Goal: Information Seeking & Learning: Learn about a topic

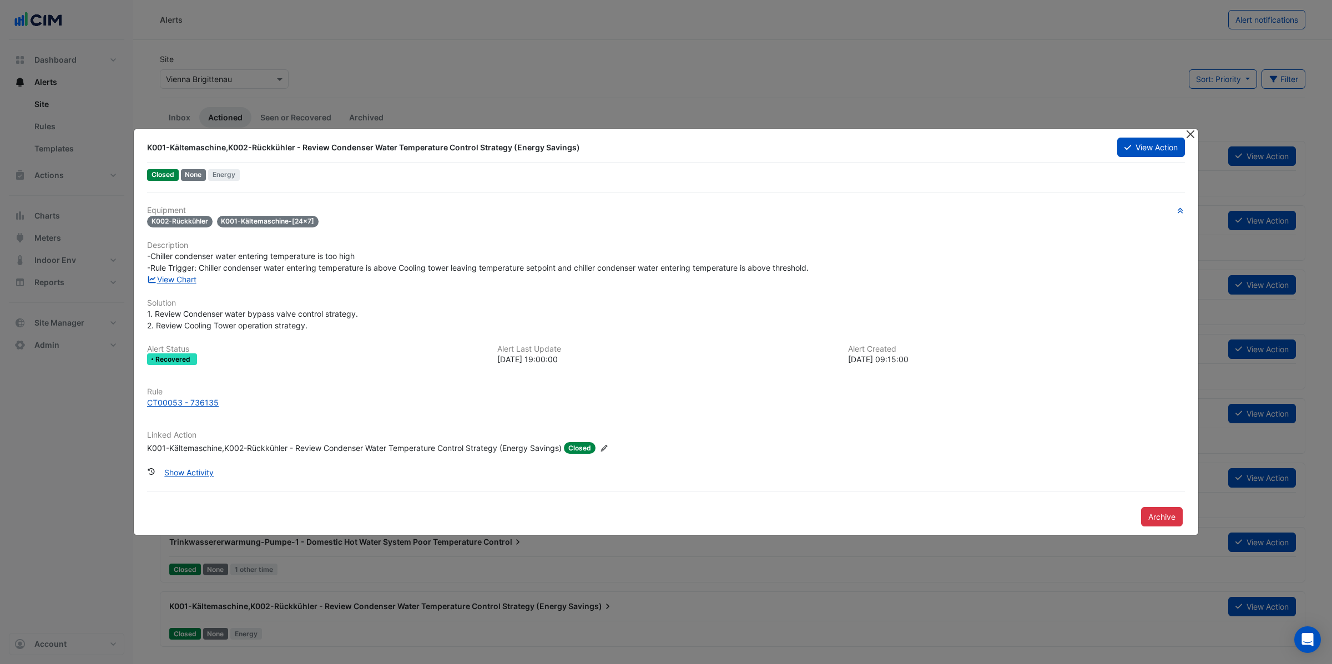
click at [1190, 136] on button "Close" at bounding box center [1190, 135] width 12 height 12
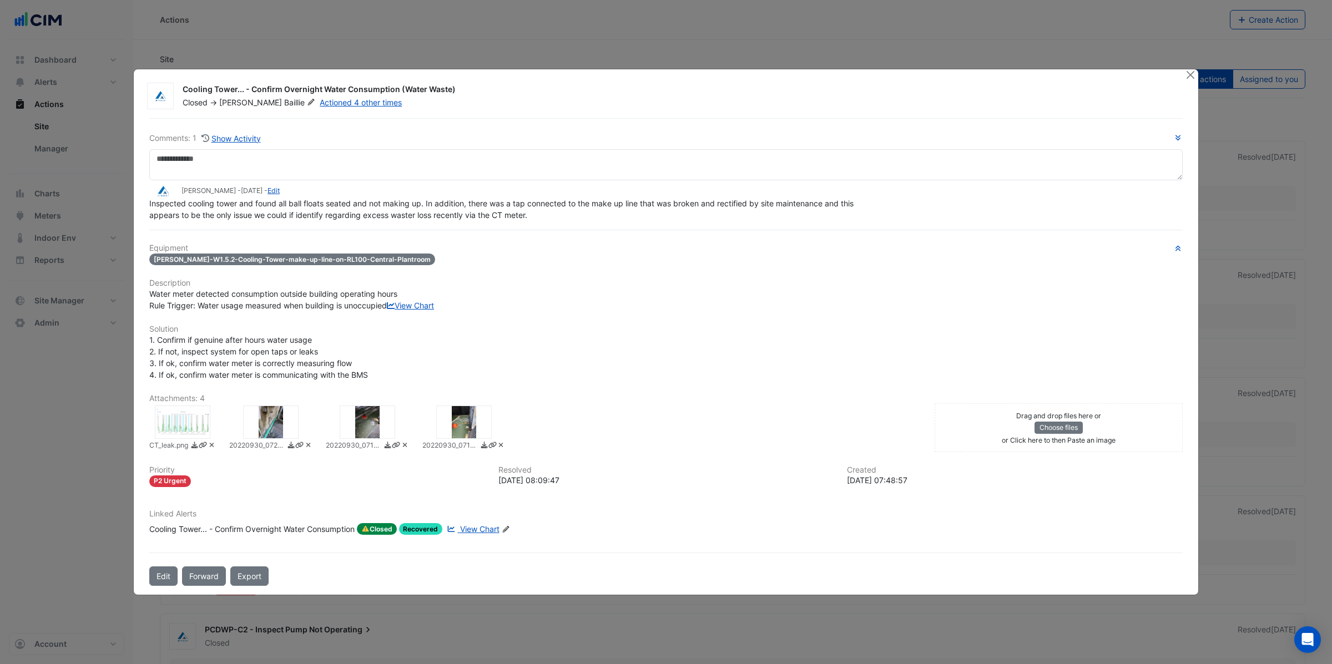
drag, startPoint x: 249, startPoint y: 83, endPoint x: 473, endPoint y: 84, distance: 224.2
click at [473, 84] on div "Cooling Tower... - Confirm Overnight Water Consumption (Water Waste)" at bounding box center [677, 90] width 989 height 13
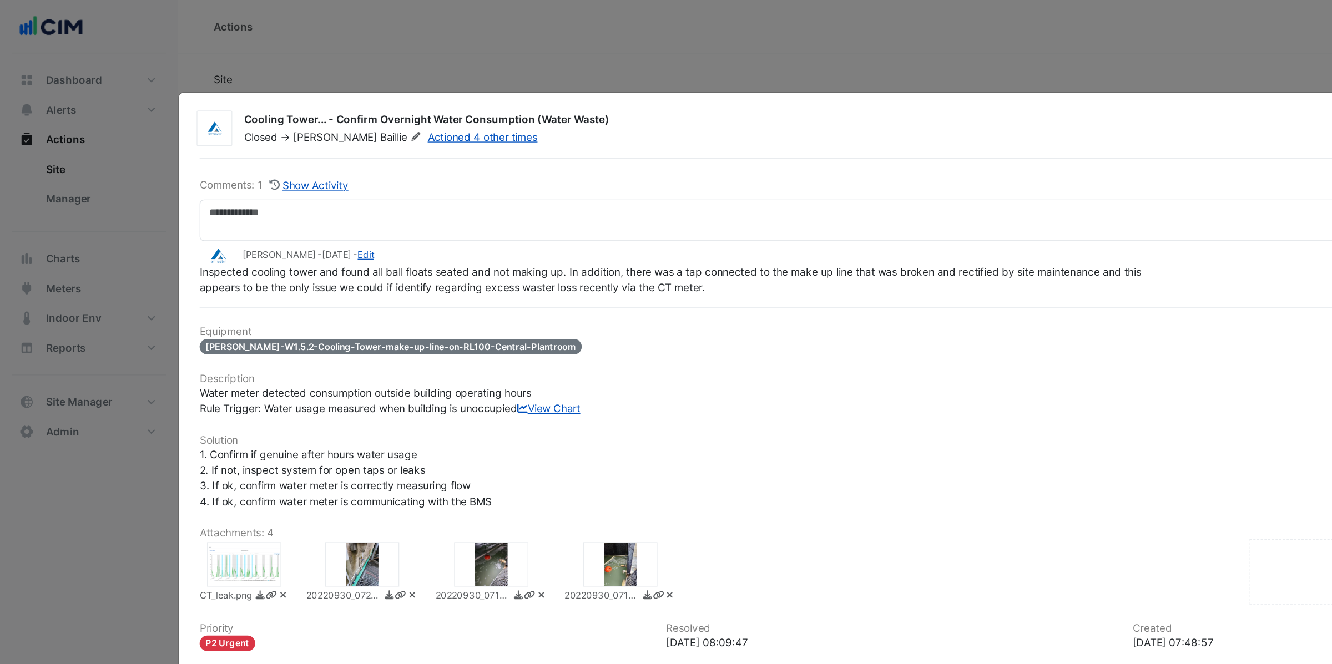
click at [402, 84] on div "Cooling Tower... - Confirm Overnight Water Consumption (Water Waste)" at bounding box center [677, 90] width 989 height 13
drag, startPoint x: 398, startPoint y: 84, endPoint x: 471, endPoint y: 85, distance: 72.7
click at [471, 85] on div "Cooling Tower... - Confirm Overnight Water Consumption (Water Waste)" at bounding box center [677, 90] width 989 height 13
click at [387, 310] on link "View Chart" at bounding box center [410, 305] width 47 height 9
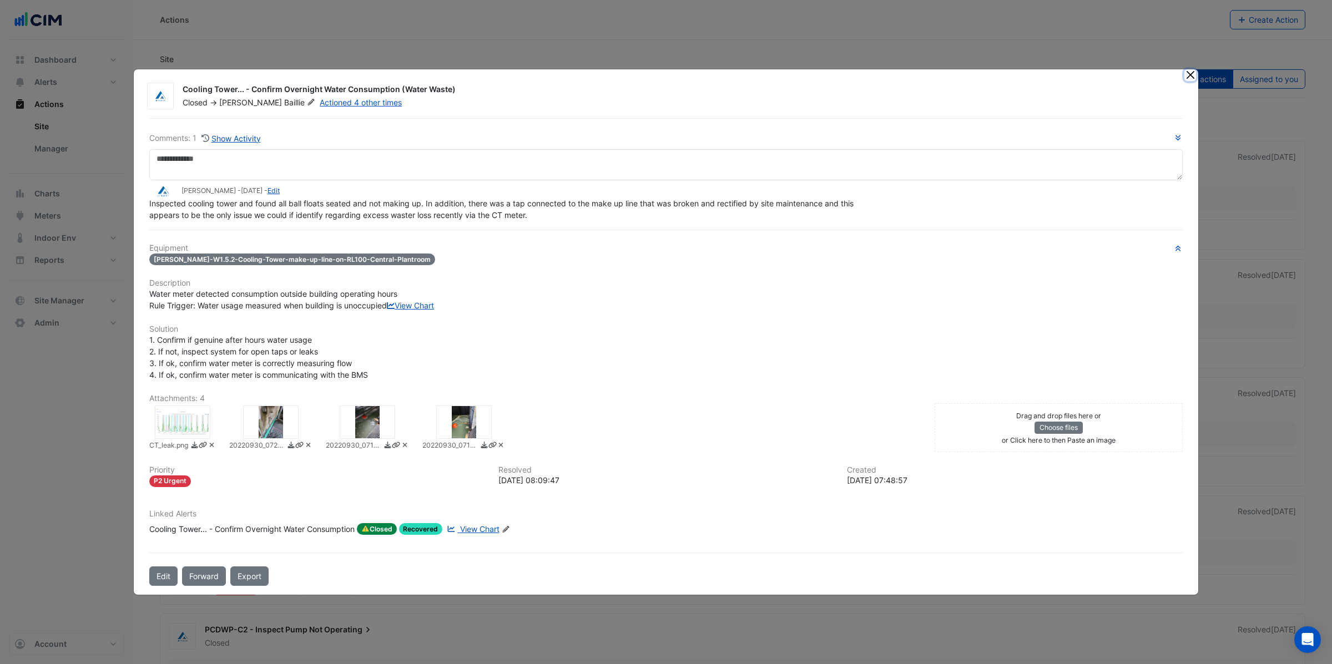
click at [1186, 70] on button "Close" at bounding box center [1190, 75] width 12 height 12
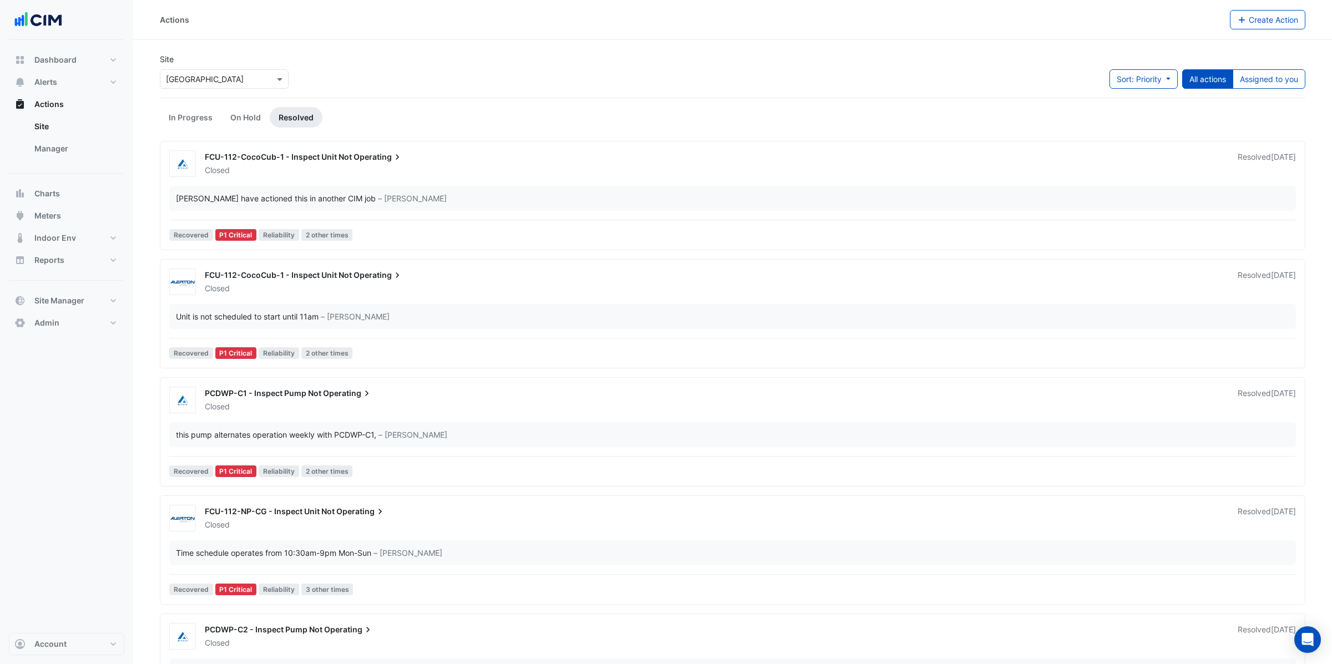
click at [193, 82] on input "text" at bounding box center [213, 80] width 94 height 12
type input "*****"
click at [201, 117] on span "[GEOGRAPHIC_DATA]" at bounding box center [217, 118] width 78 height 9
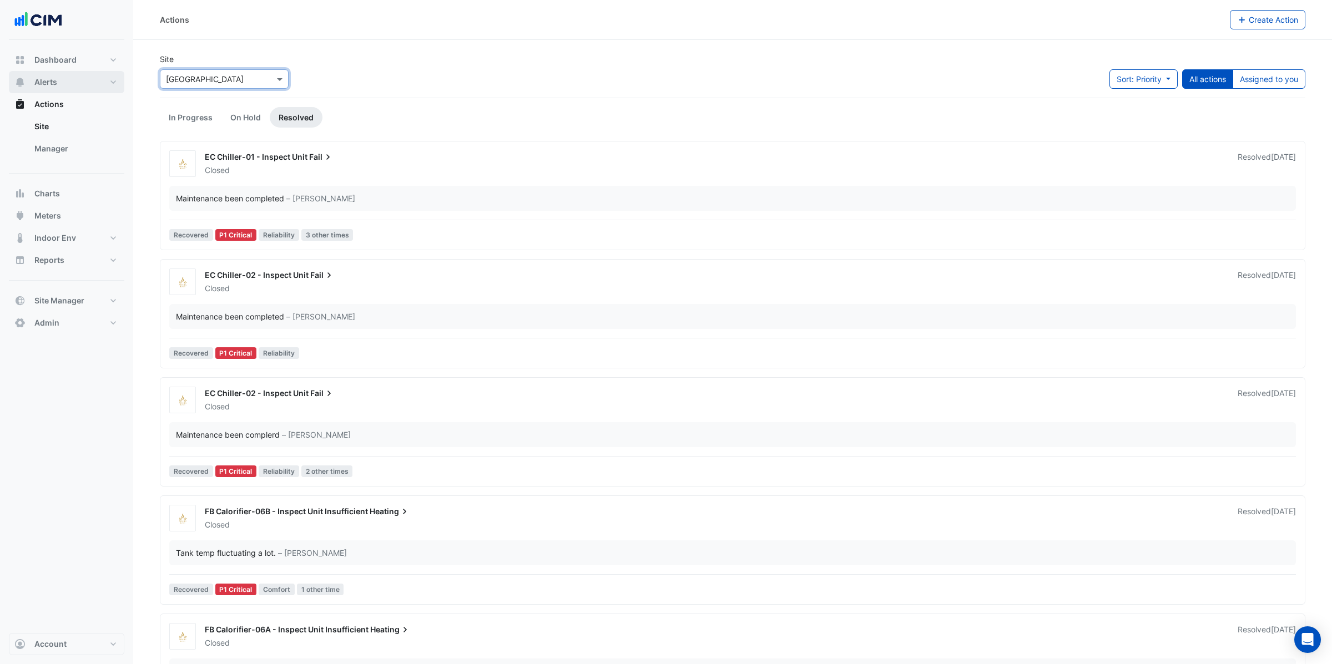
click at [53, 85] on span "Alerts" at bounding box center [45, 82] width 23 height 11
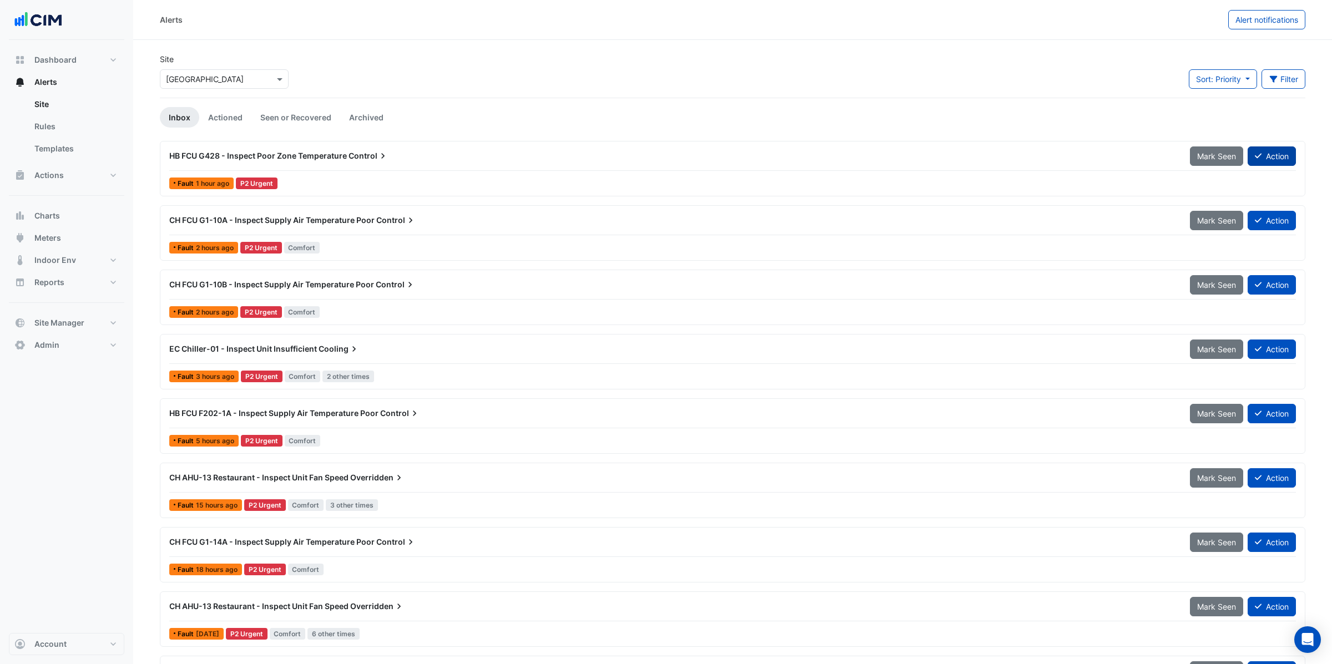
click at [1269, 157] on button "Action" at bounding box center [1271, 155] width 48 height 19
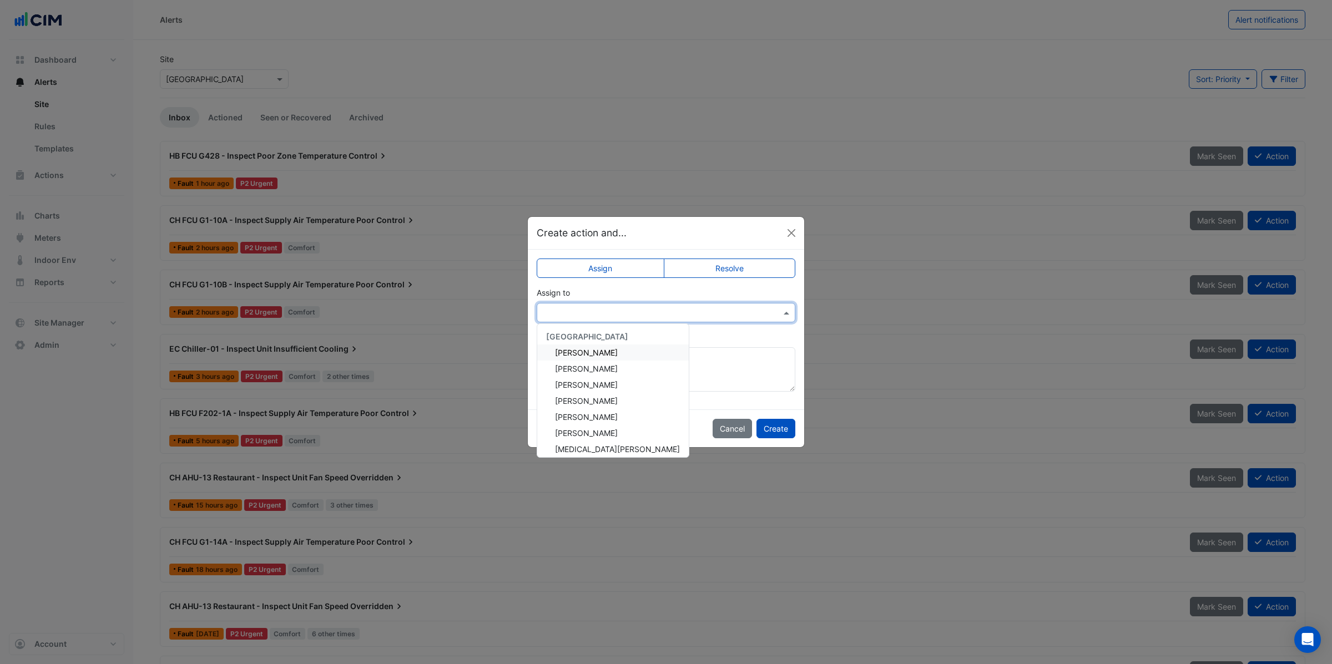
click at [571, 307] on input "text" at bounding box center [655, 313] width 224 height 12
click at [576, 370] on span "Eddie Reale" at bounding box center [586, 368] width 63 height 9
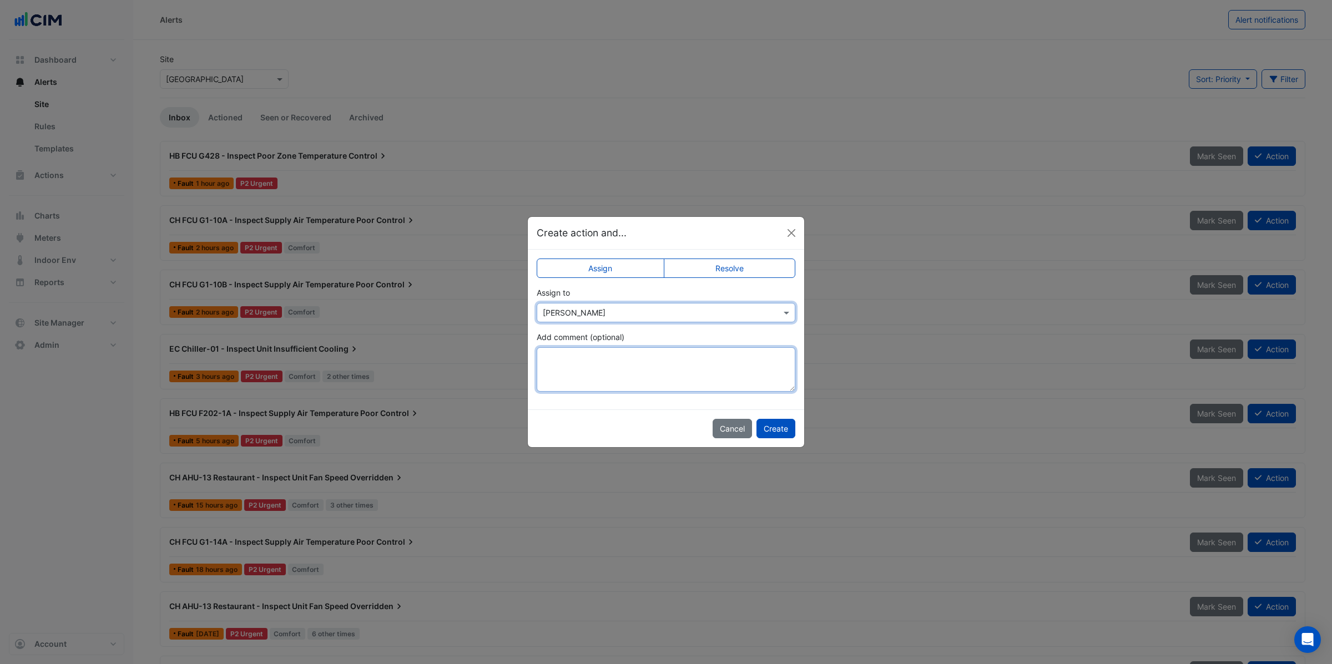
click at [573, 358] on textarea "Add comment (optional)" at bounding box center [666, 369] width 259 height 44
type textarea "**********"
click at [792, 234] on button "Close" at bounding box center [791, 233] width 17 height 17
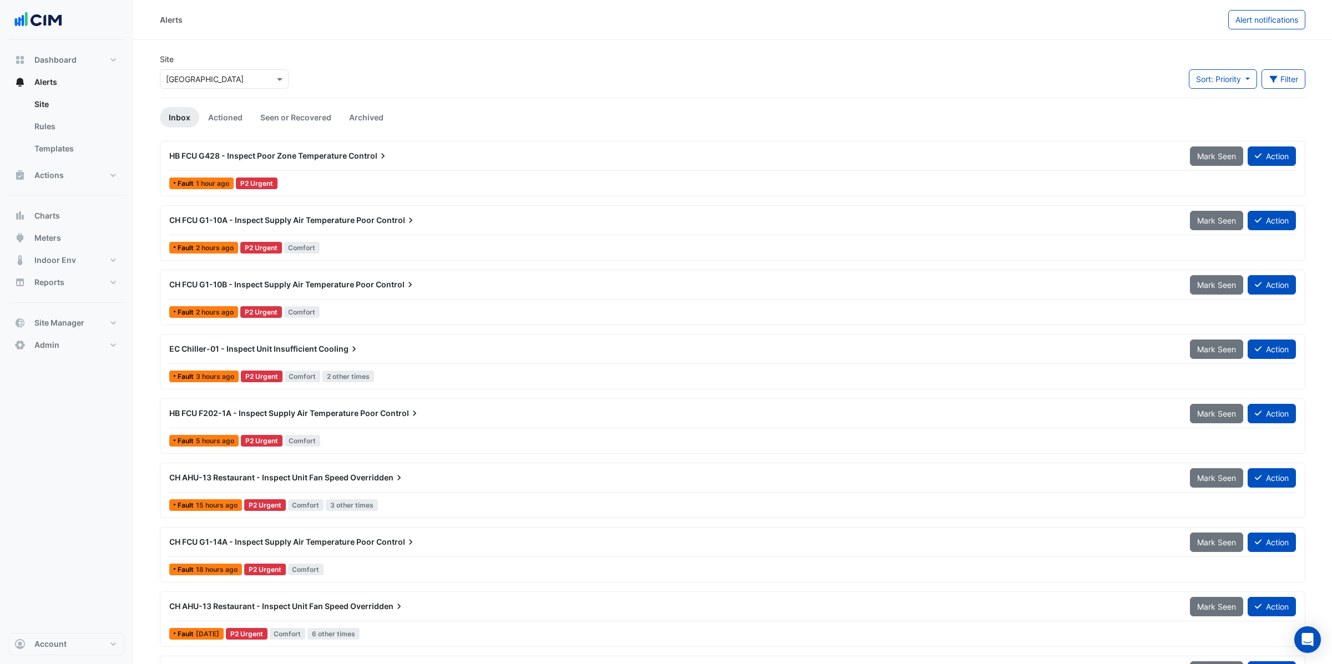
click at [320, 156] on span "HB FCU G428 - Inspect Poor Zone Temperature" at bounding box center [258, 155] width 178 height 9
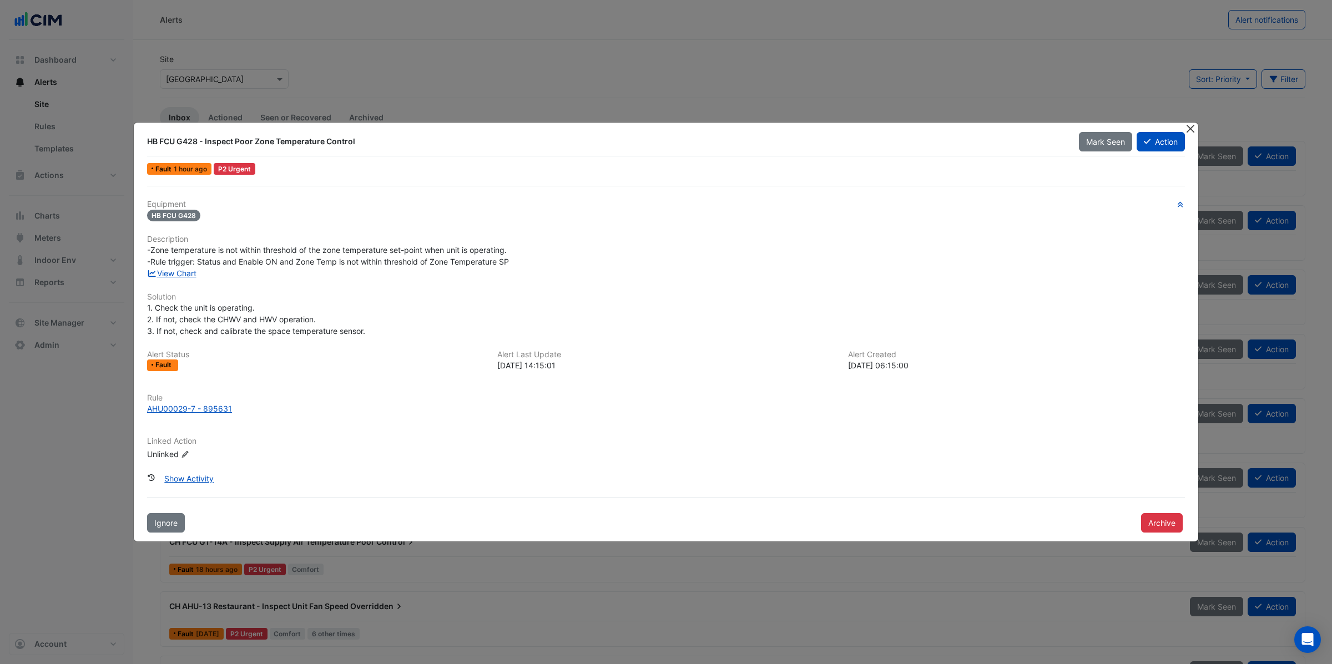
click at [1188, 128] on button "Close" at bounding box center [1190, 129] width 12 height 12
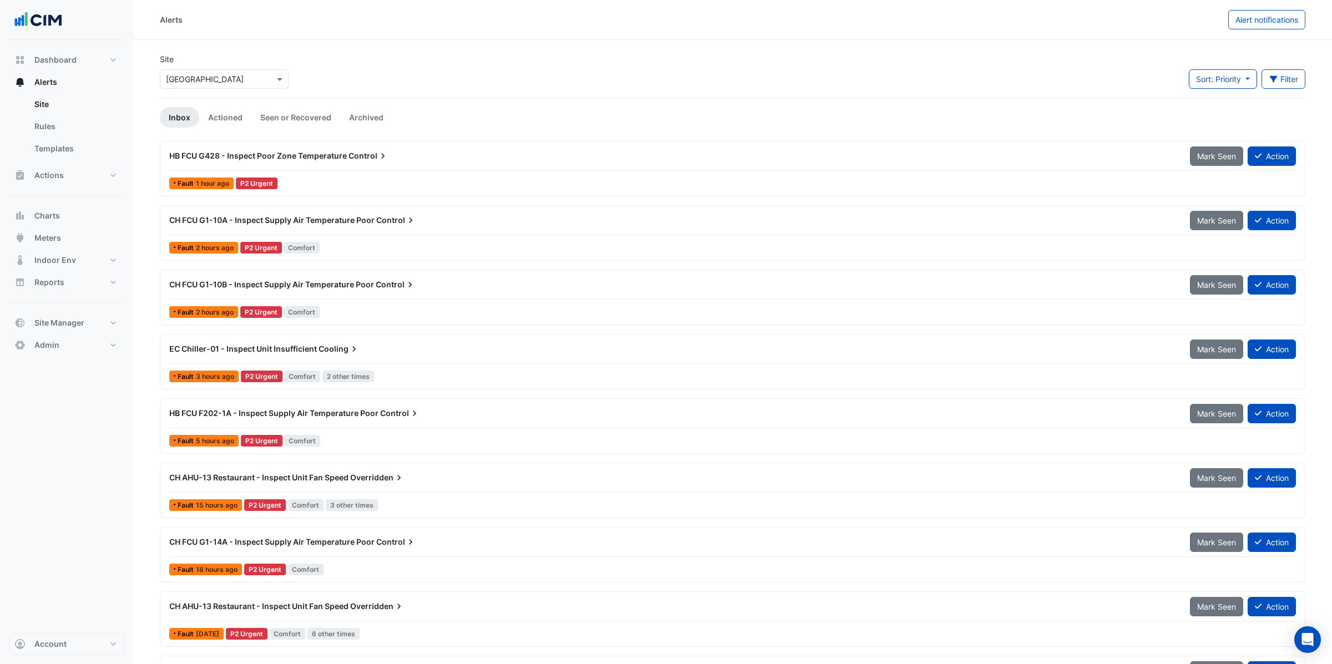
click at [351, 154] on span "Control" at bounding box center [368, 155] width 40 height 11
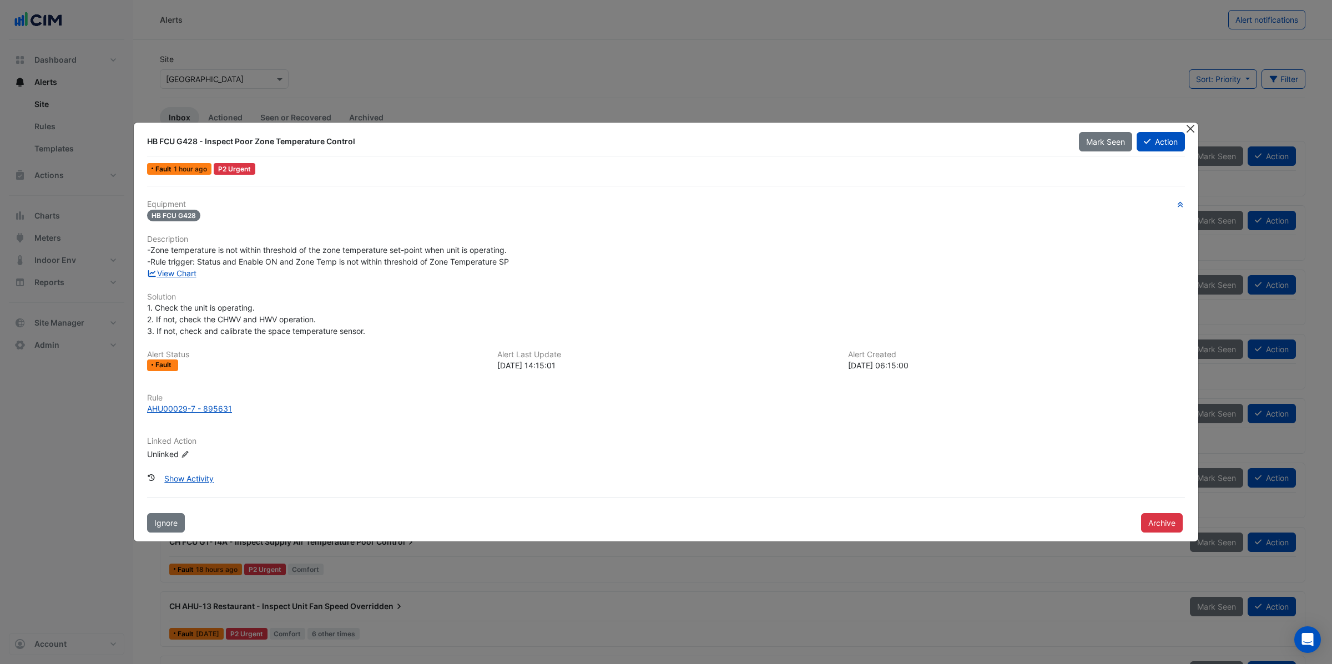
click at [1188, 129] on button "Close" at bounding box center [1190, 129] width 12 height 12
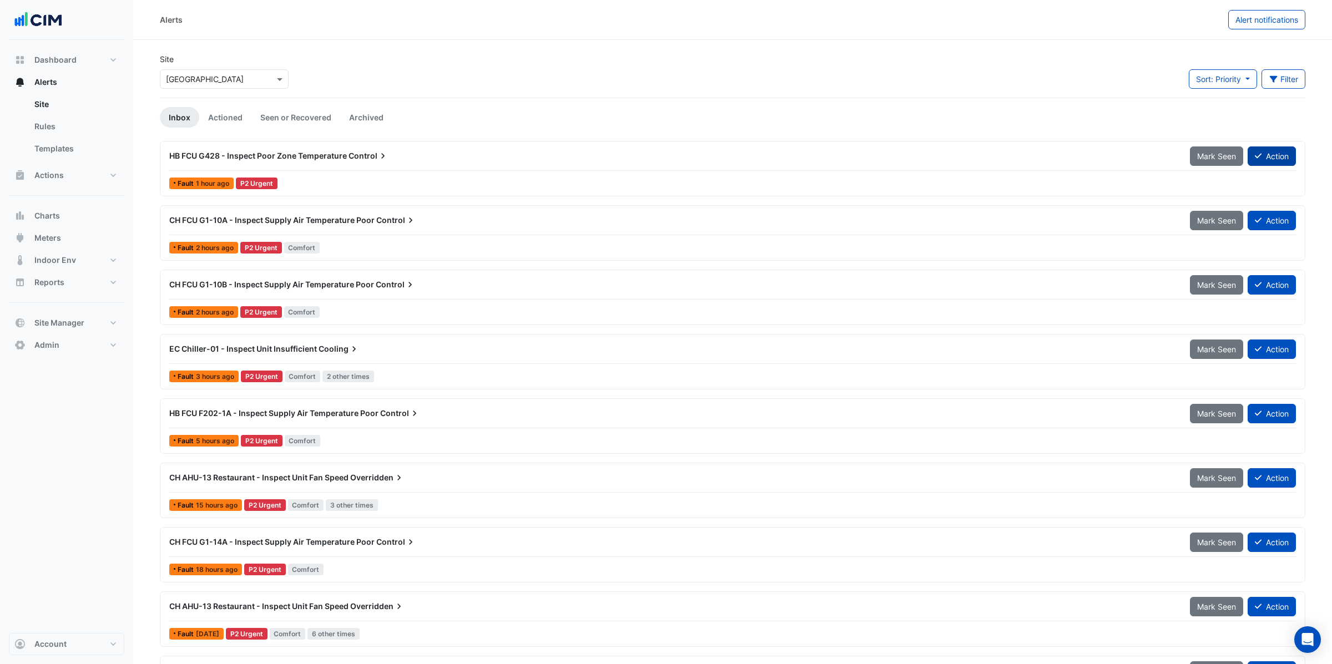
click at [1281, 154] on button "Action" at bounding box center [1271, 155] width 48 height 19
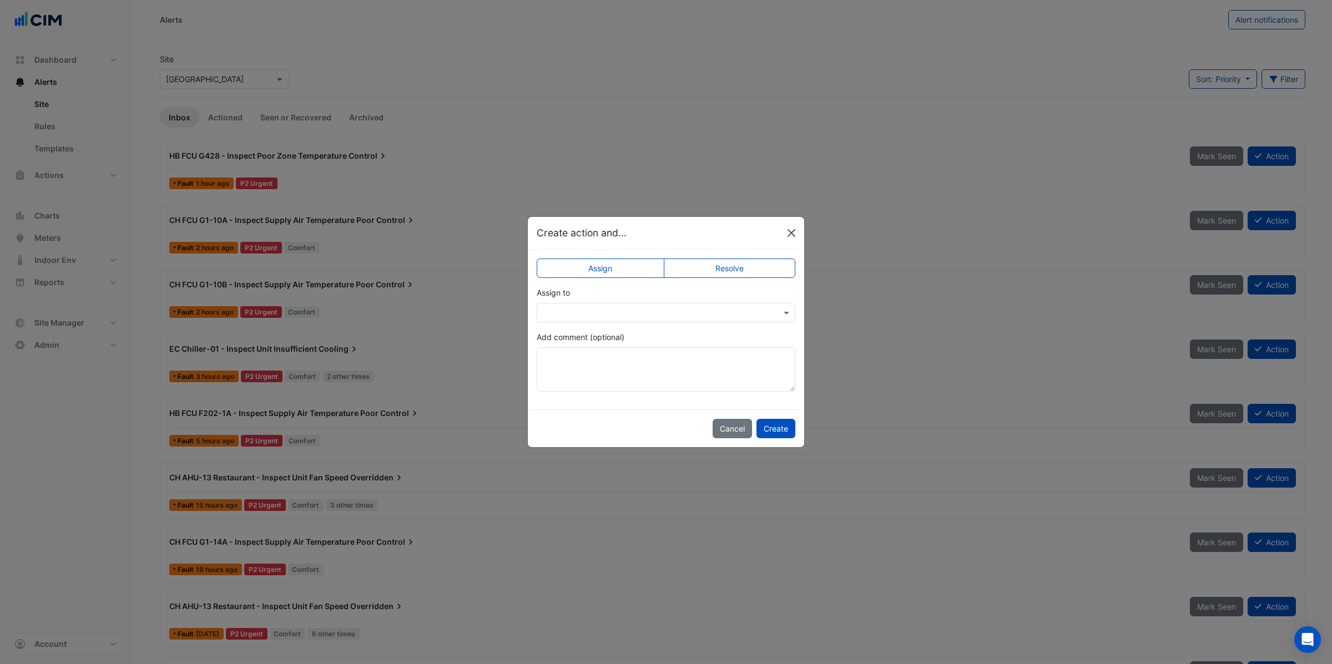
click at [794, 236] on button "Close" at bounding box center [791, 233] width 17 height 17
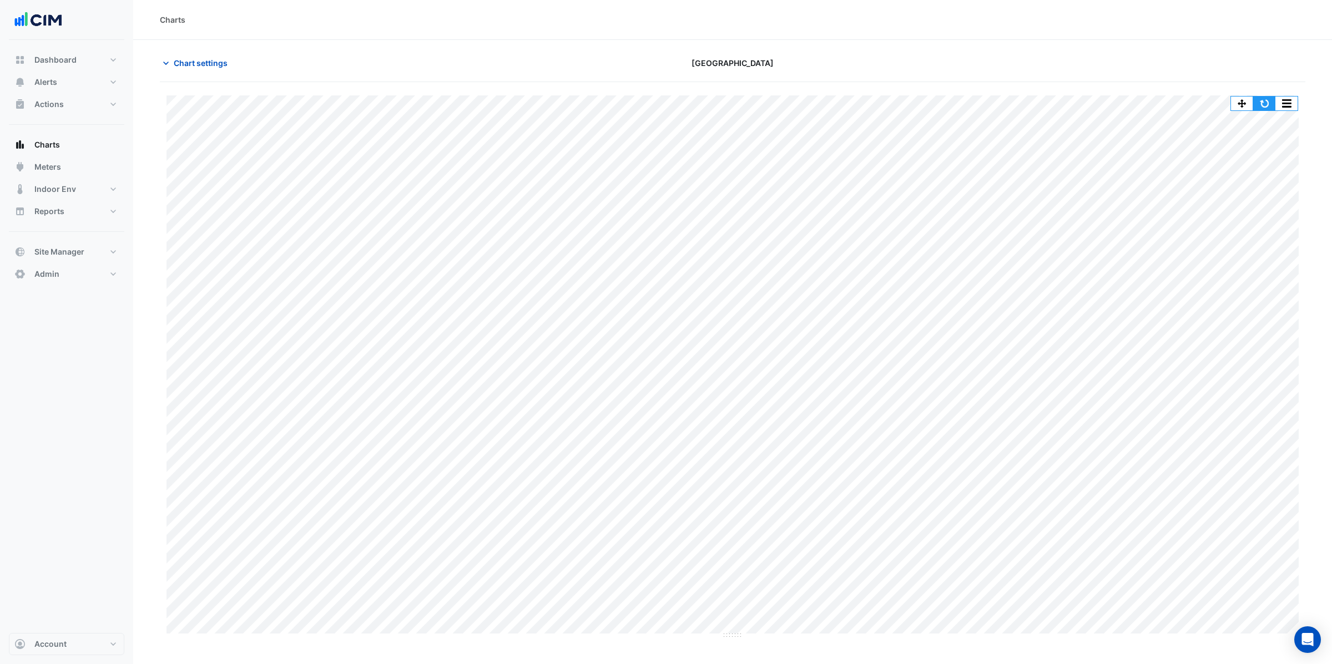
click at [1262, 104] on button "button" at bounding box center [1264, 104] width 22 height 14
click at [196, 61] on span "Chart settings" at bounding box center [201, 63] width 54 height 12
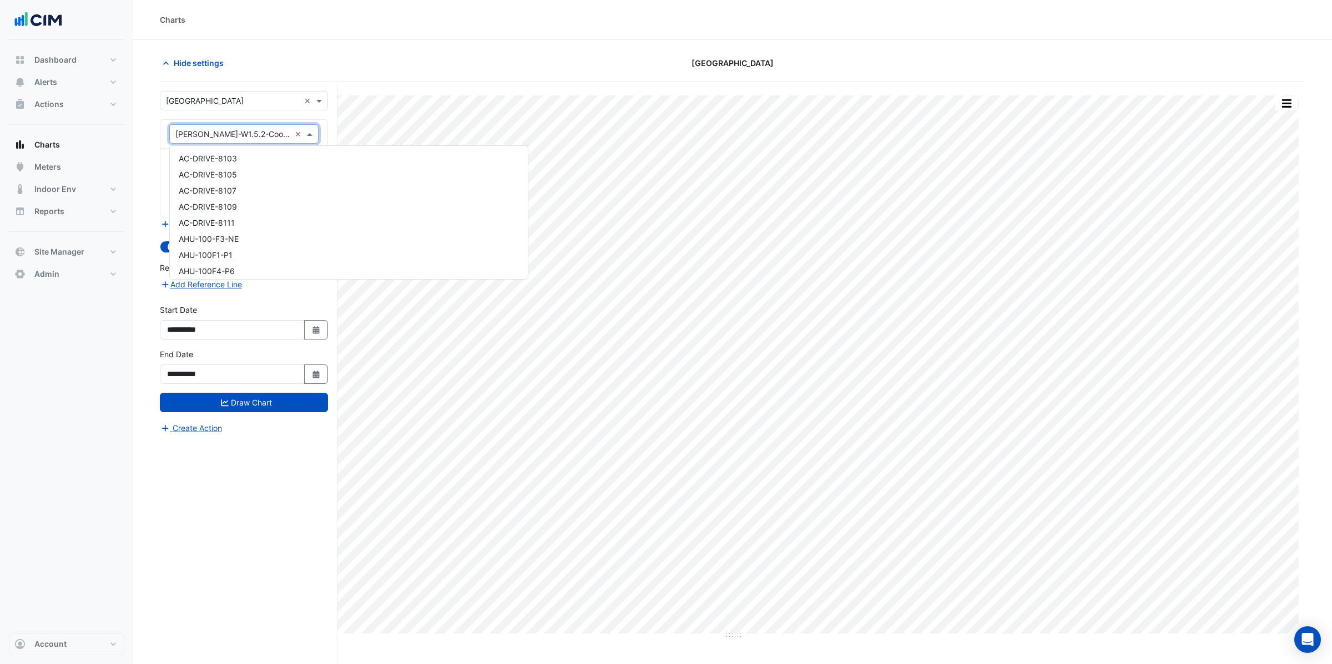
click at [209, 136] on input "text" at bounding box center [232, 135] width 115 height 12
type input "***"
click at [211, 151] on span "VAV-112-35" at bounding box center [200, 155] width 42 height 9
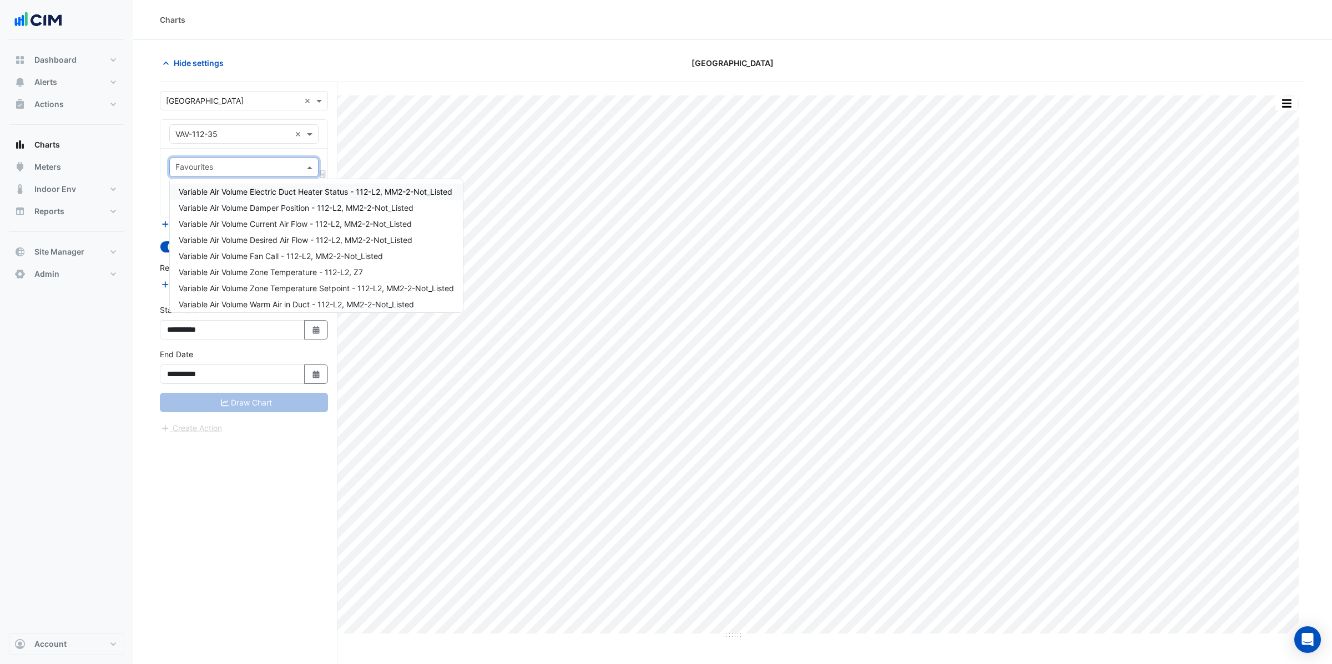
click at [206, 163] on input "text" at bounding box center [237, 169] width 124 height 12
click at [275, 270] on span "Variable Air Volume Zone Temperature - 112-L2, Z7" at bounding box center [271, 271] width 184 height 9
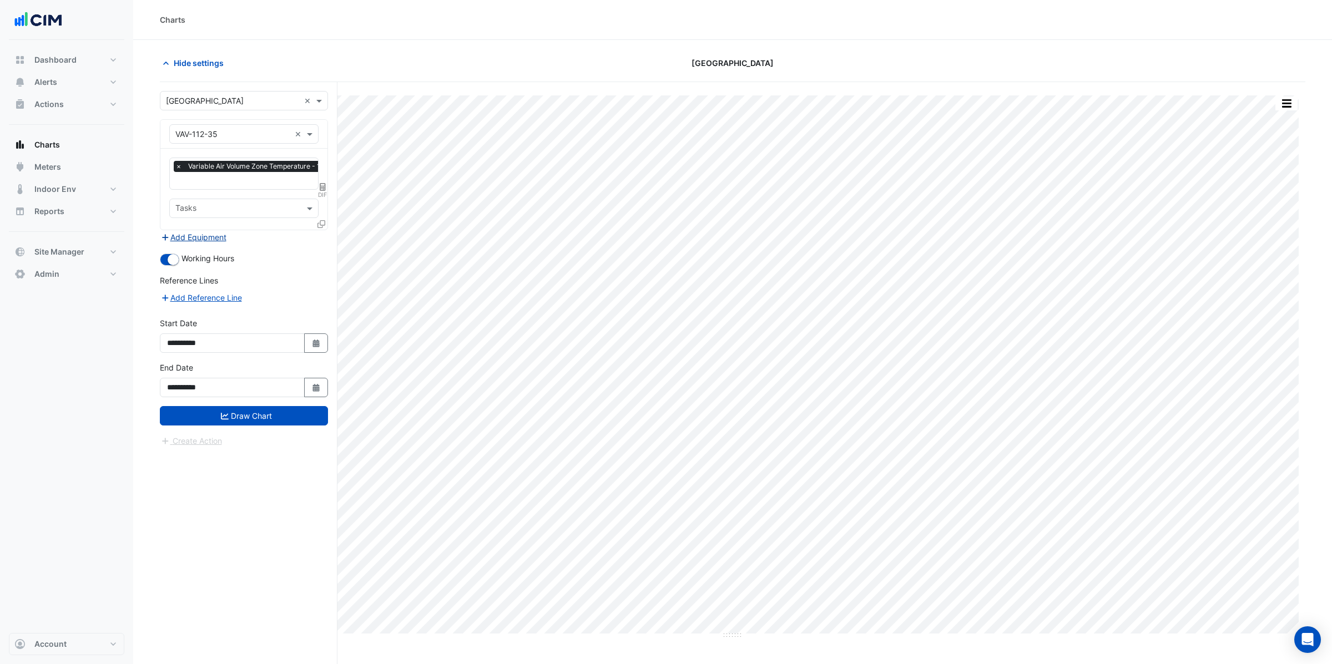
click at [201, 235] on button "Add Equipment" at bounding box center [193, 237] width 67 height 13
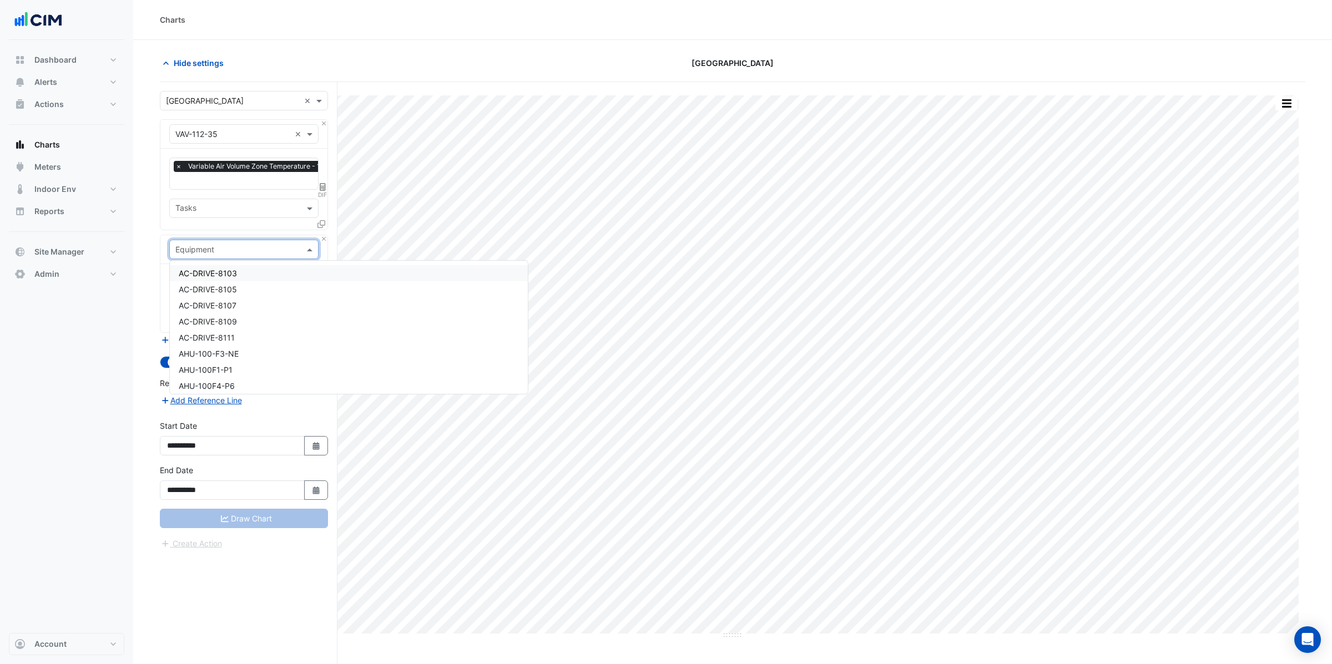
click at [204, 248] on input "text" at bounding box center [232, 250] width 115 height 12
type input "***"
click at [221, 271] on div "Weather" at bounding box center [244, 273] width 148 height 16
click at [208, 285] on input "text" at bounding box center [231, 284] width 112 height 12
click at [201, 351] on span "Temperature ([PERSON_NAME])" at bounding box center [237, 355] width 117 height 9
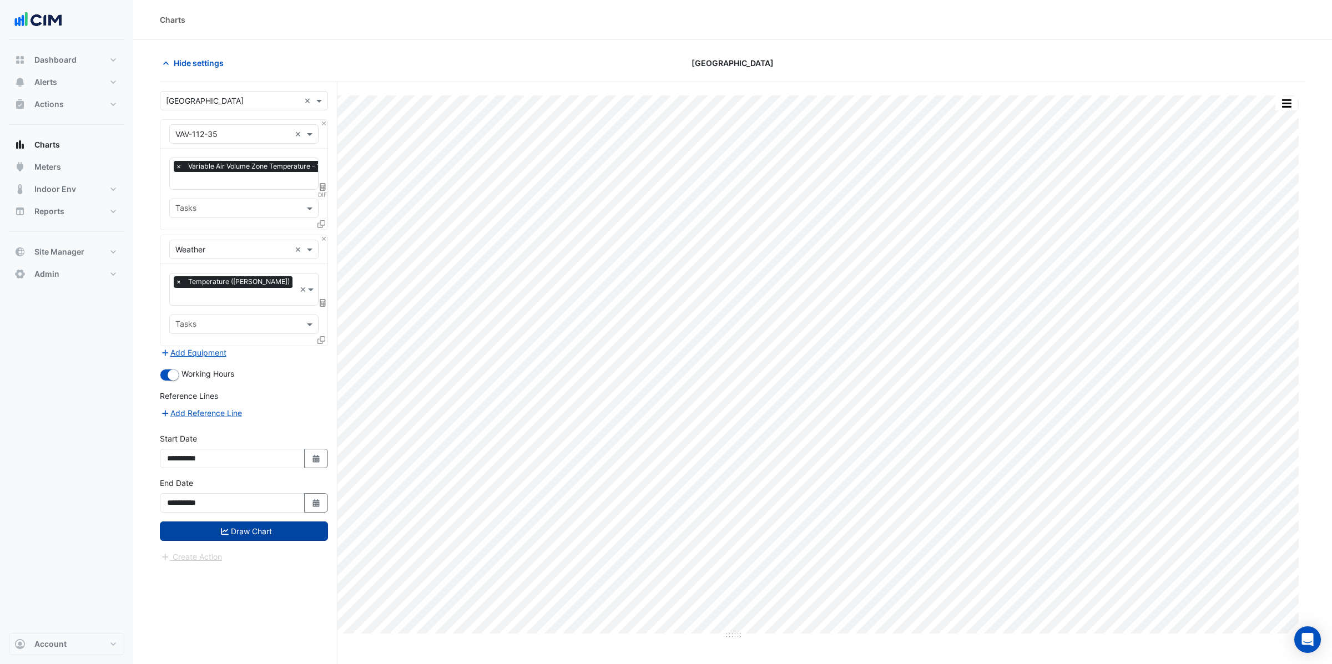
click at [226, 528] on icon "submit" at bounding box center [225, 532] width 8 height 8
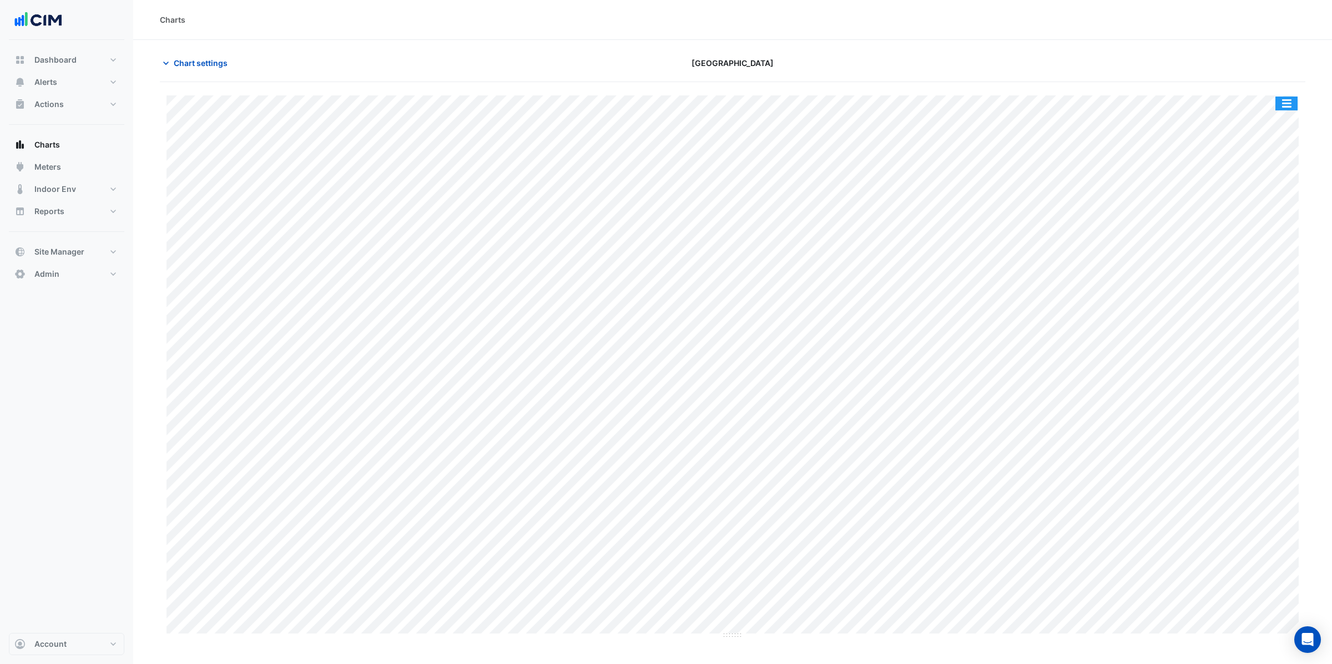
click at [1282, 110] on button "button" at bounding box center [1286, 104] width 22 height 14
click at [1249, 140] on div "Split All" at bounding box center [1264, 143] width 67 height 20
drag, startPoint x: 729, startPoint y: 307, endPoint x: 713, endPoint y: 380, distance: 75.0
drag, startPoint x: 730, startPoint y: 194, endPoint x: 726, endPoint y: 240, distance: 46.8
click at [720, 476] on div "Charts Chart settings [GEOGRAPHIC_DATA] Split by Equip Split None Print Save as…" at bounding box center [732, 332] width 1198 height 664
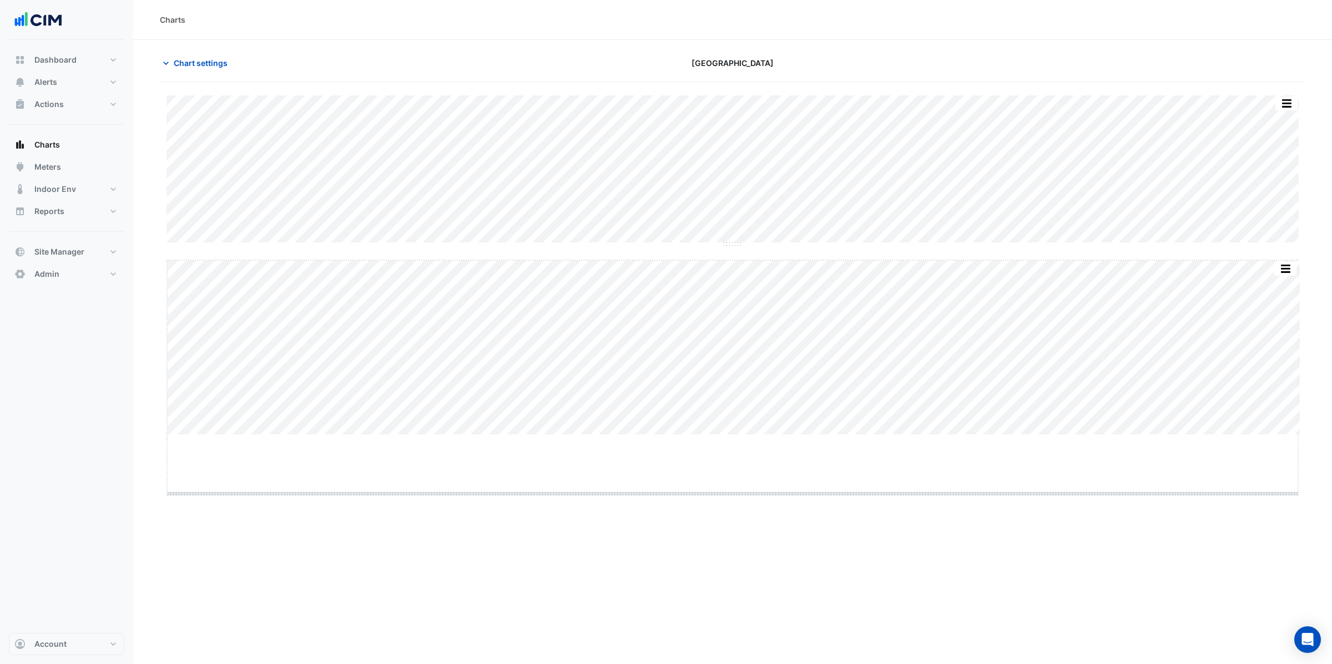
drag, startPoint x: 730, startPoint y: 434, endPoint x: 715, endPoint y: 494, distance: 61.8
drag, startPoint x: 731, startPoint y: 244, endPoint x: 717, endPoint y: 277, distance: 36.3
click at [196, 62] on span "Chart settings" at bounding box center [201, 63] width 54 height 12
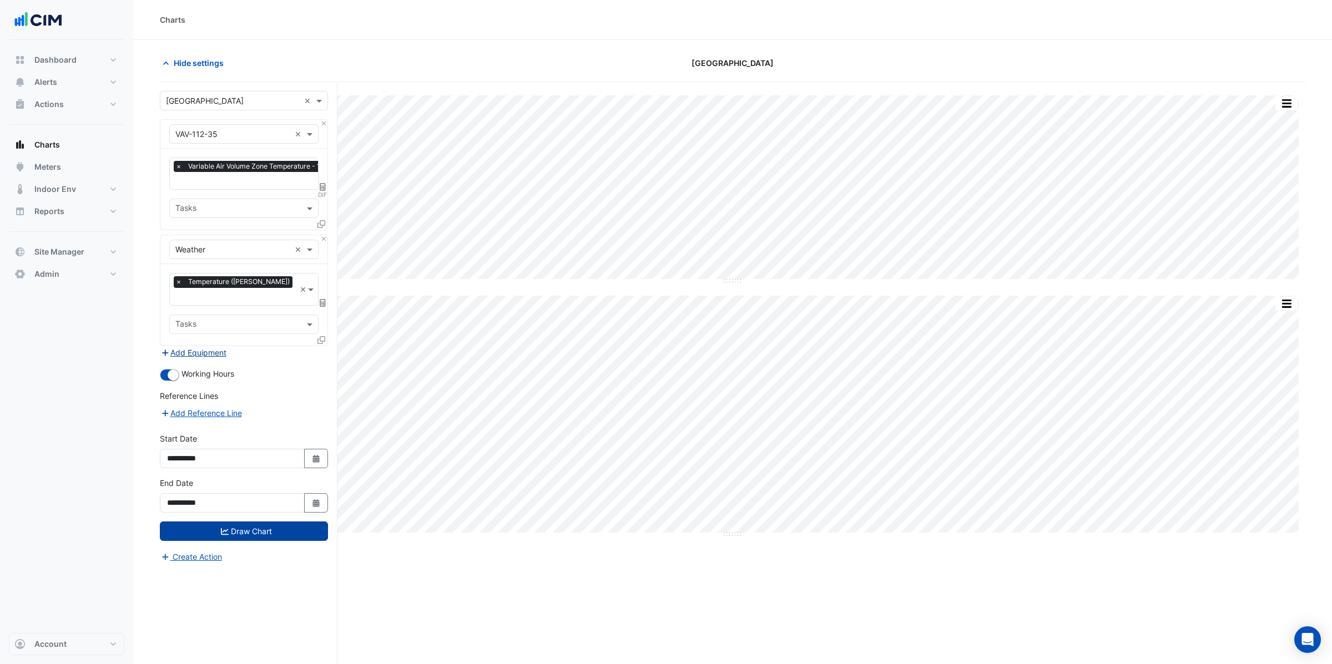
click at [184, 346] on button "Add Equipment" at bounding box center [193, 352] width 67 height 13
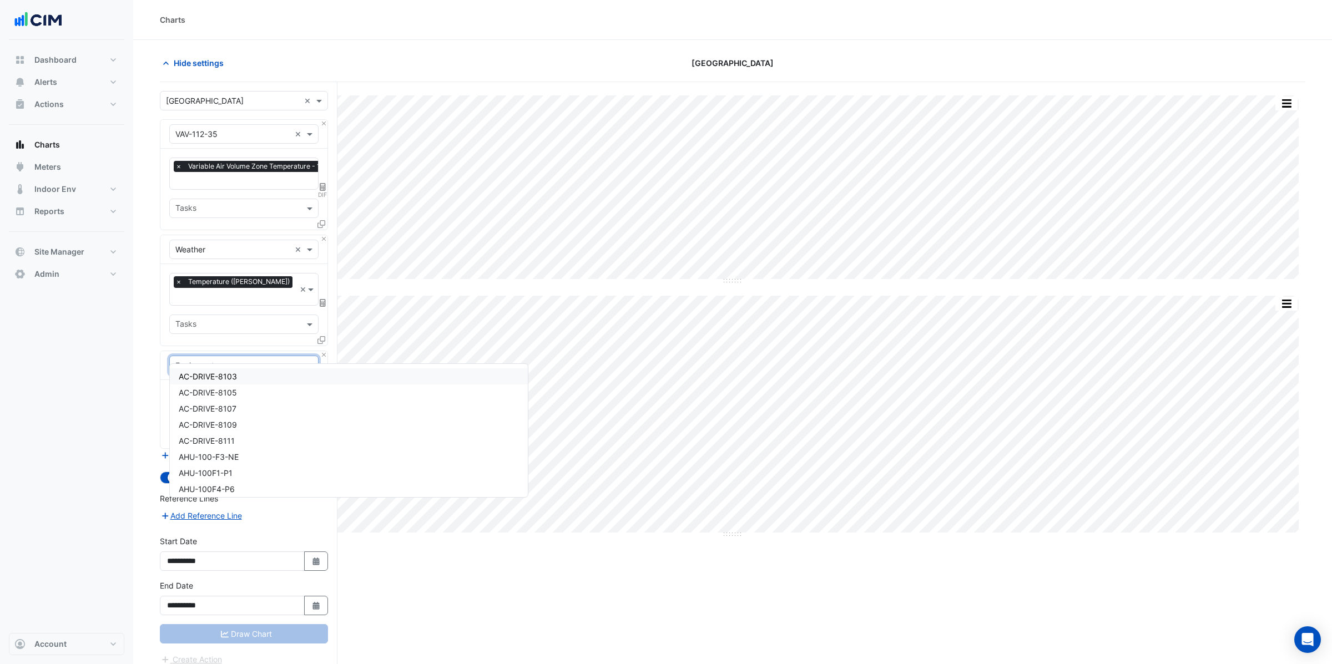
click at [193, 360] on input "text" at bounding box center [232, 366] width 115 height 12
type input "***"
click at [209, 388] on span "AHU-100F1-P1" at bounding box center [206, 392] width 54 height 9
click at [211, 394] on input "text" at bounding box center [231, 400] width 112 height 12
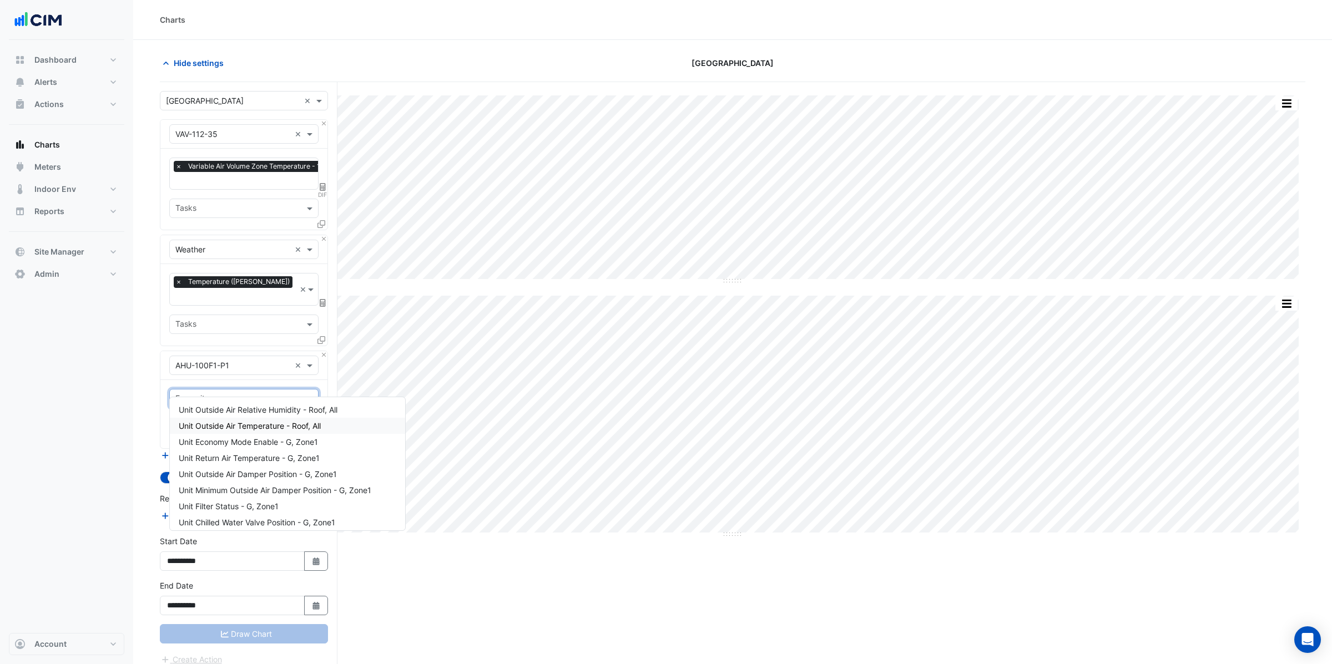
click at [254, 426] on span "Unit Outside Air Temperature - Roof, All" at bounding box center [250, 425] width 142 height 9
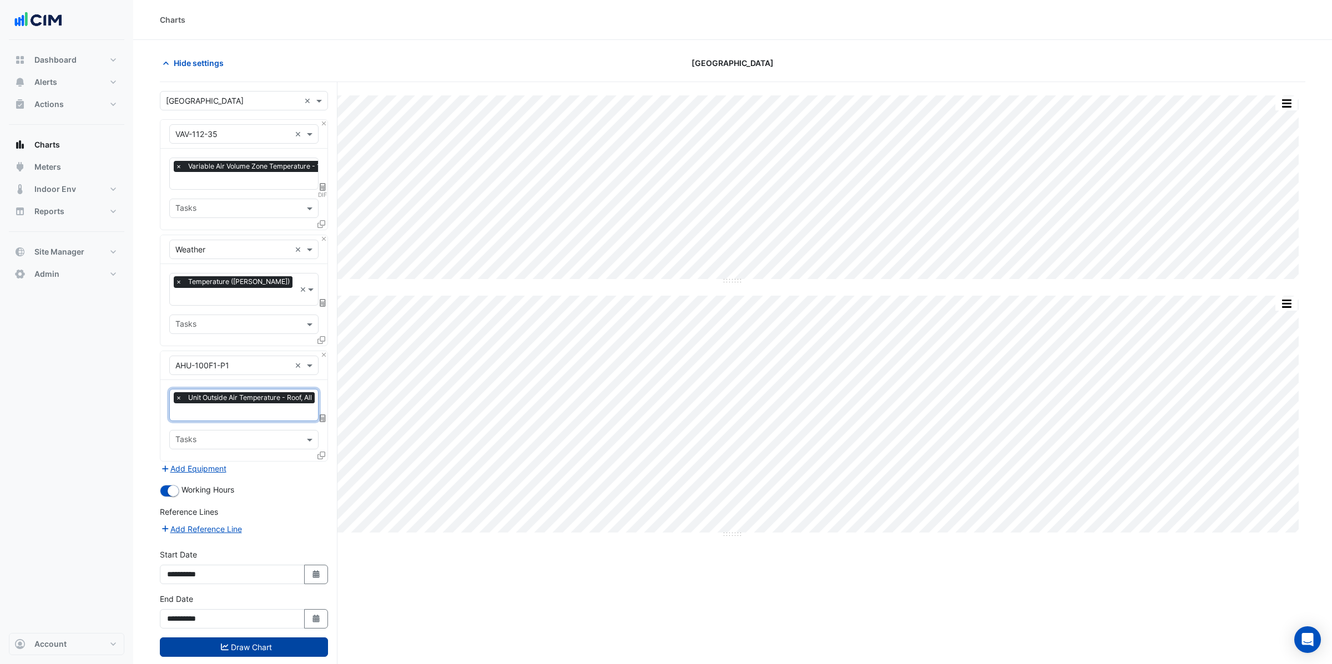
click at [182, 392] on span "×" at bounding box center [179, 397] width 10 height 11
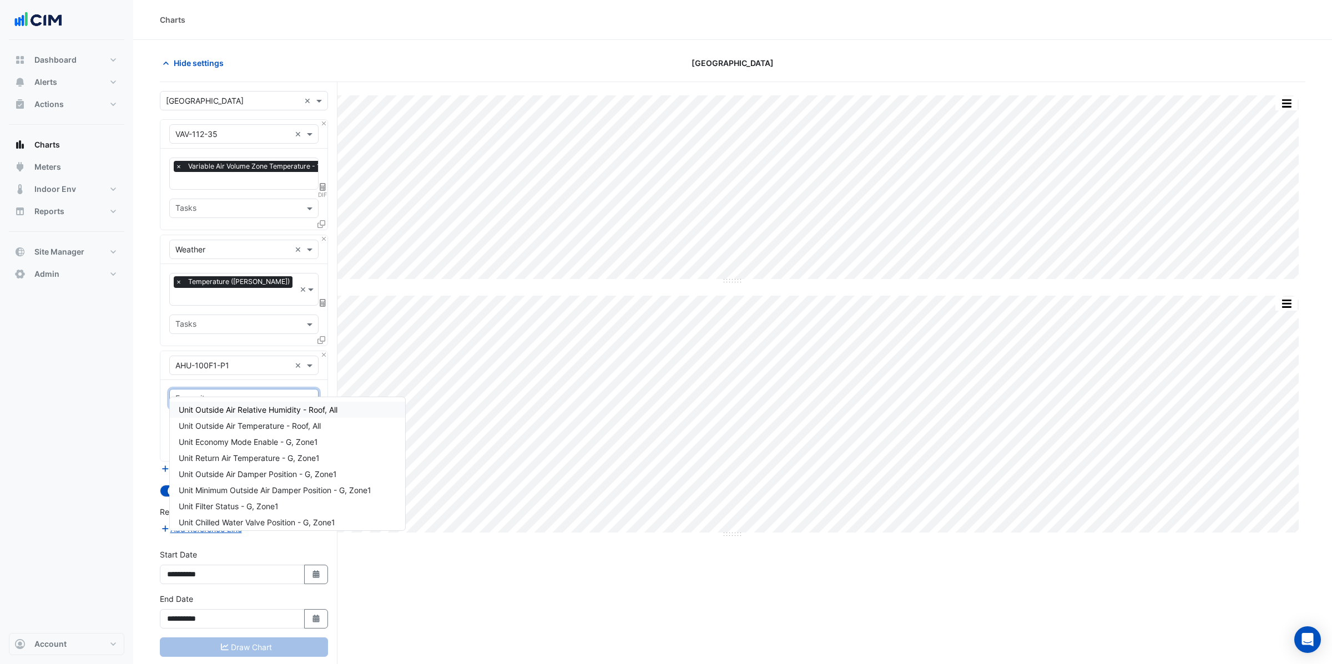
click at [185, 394] on input "text" at bounding box center [237, 400] width 124 height 12
click at [236, 452] on span "Unit Chilled Water Valve Position - G, Zone1" at bounding box center [257, 450] width 156 height 9
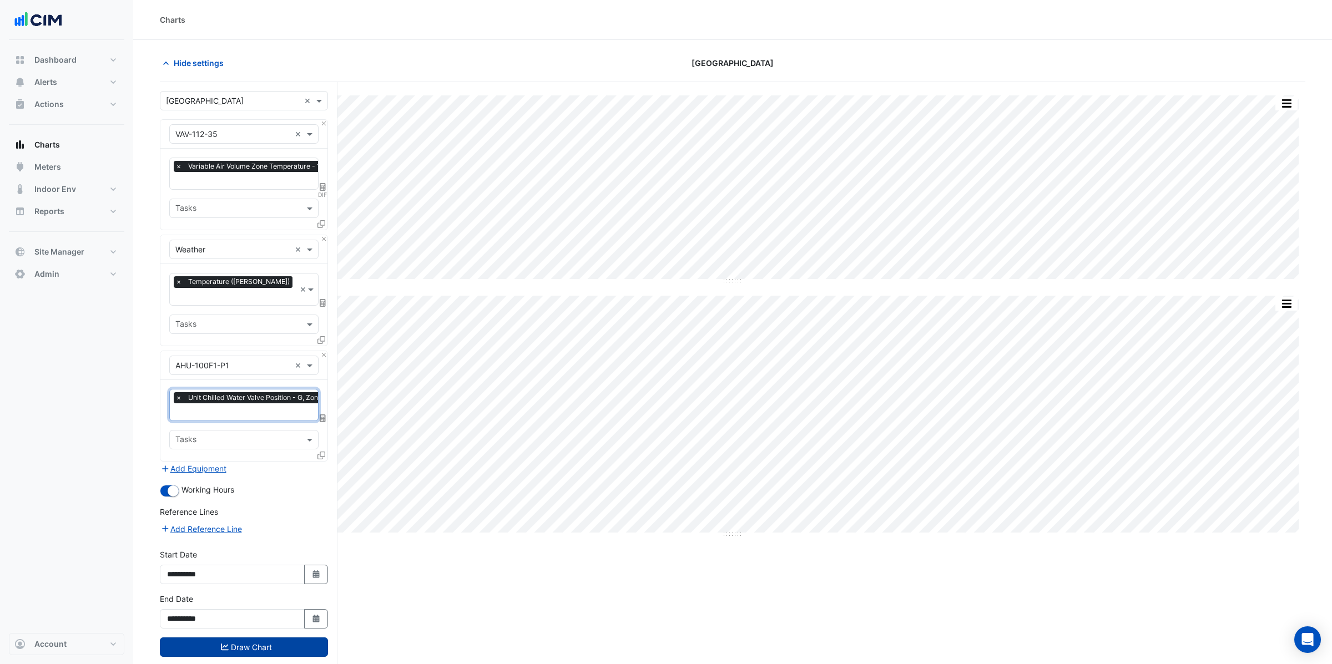
click at [241, 638] on button "Draw Chart" at bounding box center [244, 647] width 168 height 19
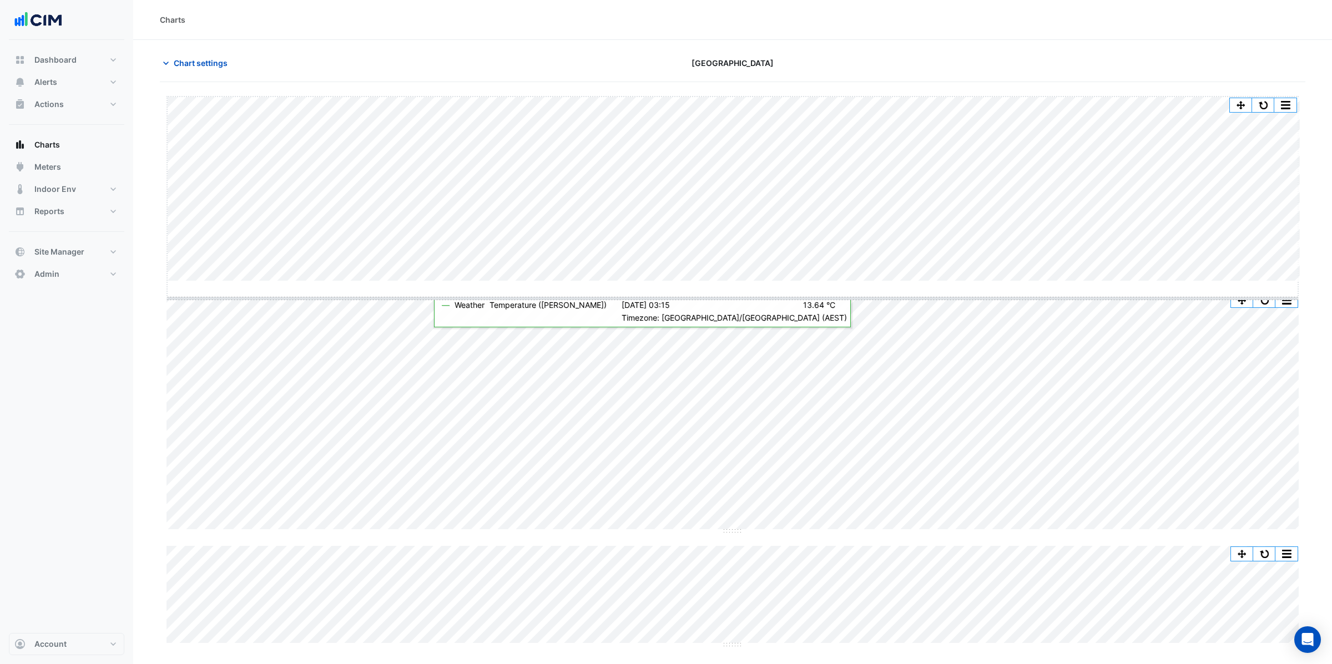
drag, startPoint x: 731, startPoint y: 280, endPoint x: 730, endPoint y: 297, distance: 17.2
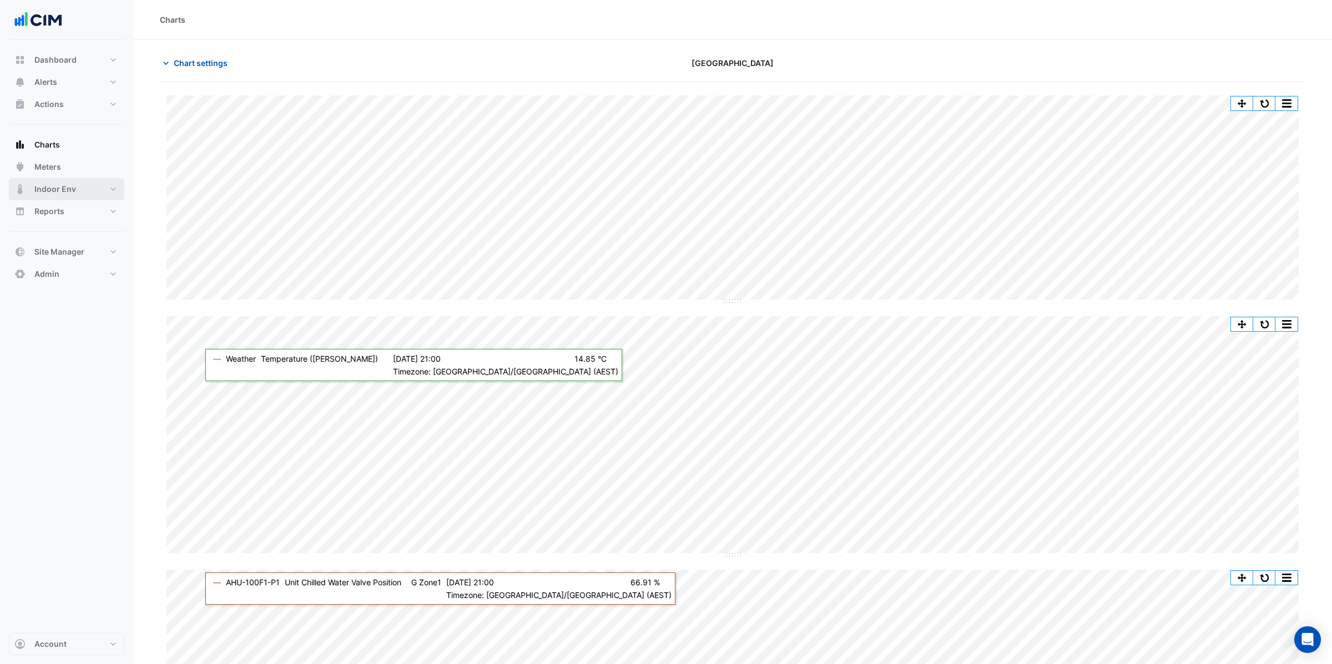
click at [59, 194] on span "Indoor Env" at bounding box center [55, 189] width 42 height 11
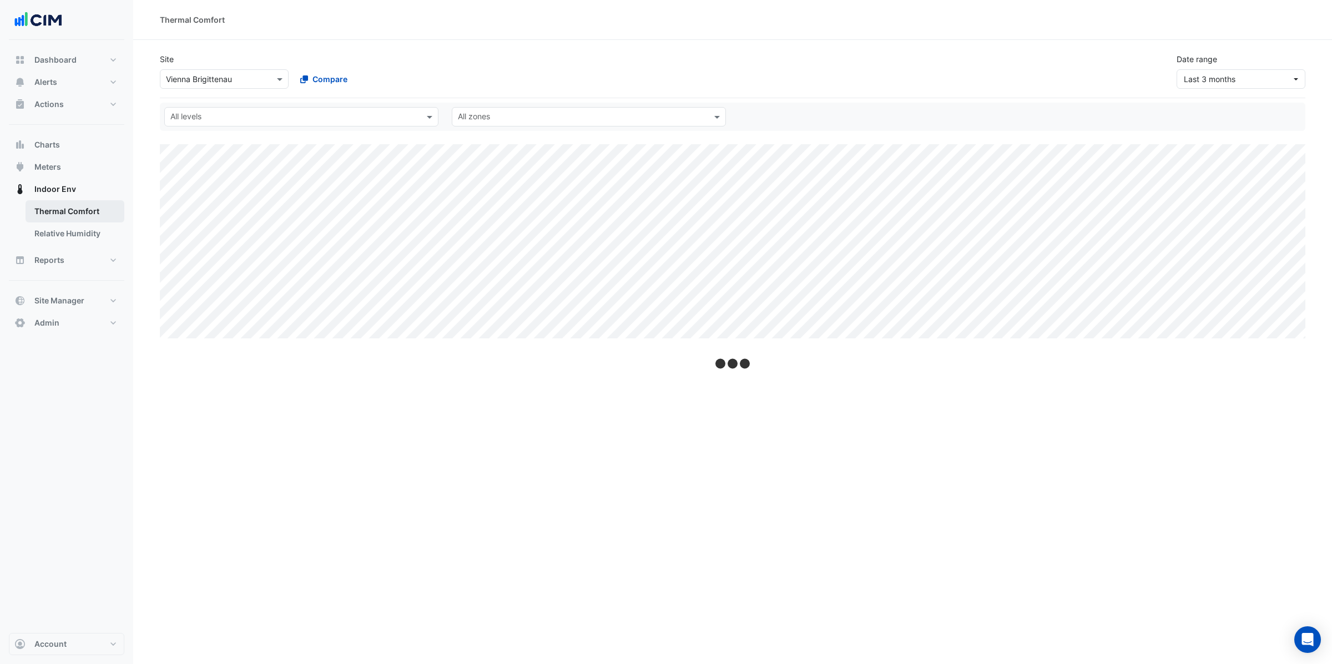
click at [66, 207] on link "Thermal Comfort" at bounding box center [75, 211] width 99 height 22
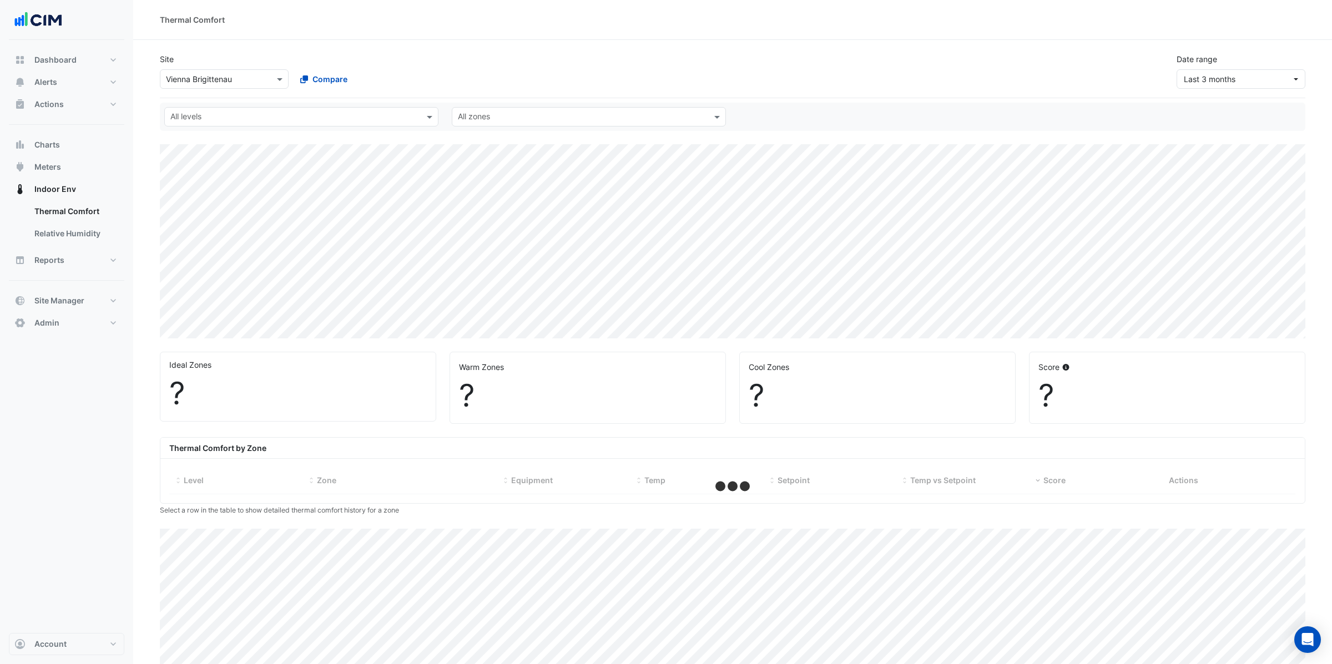
select select "**"
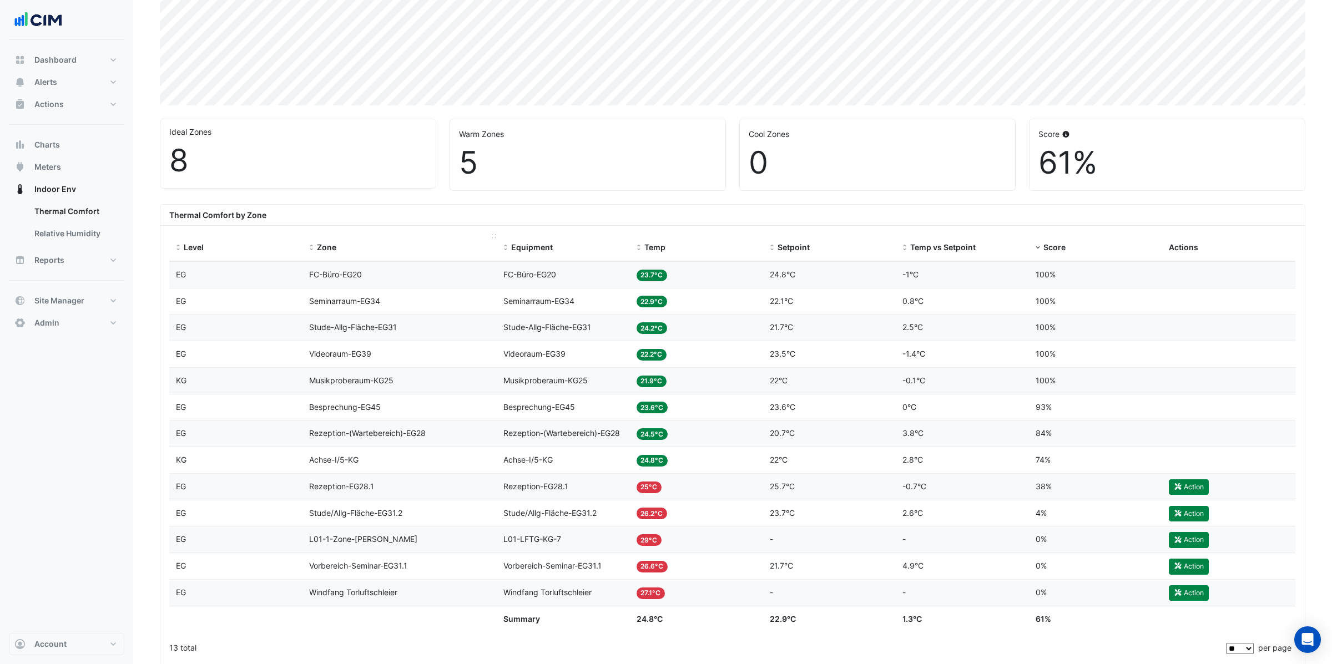
scroll to position [236, 0]
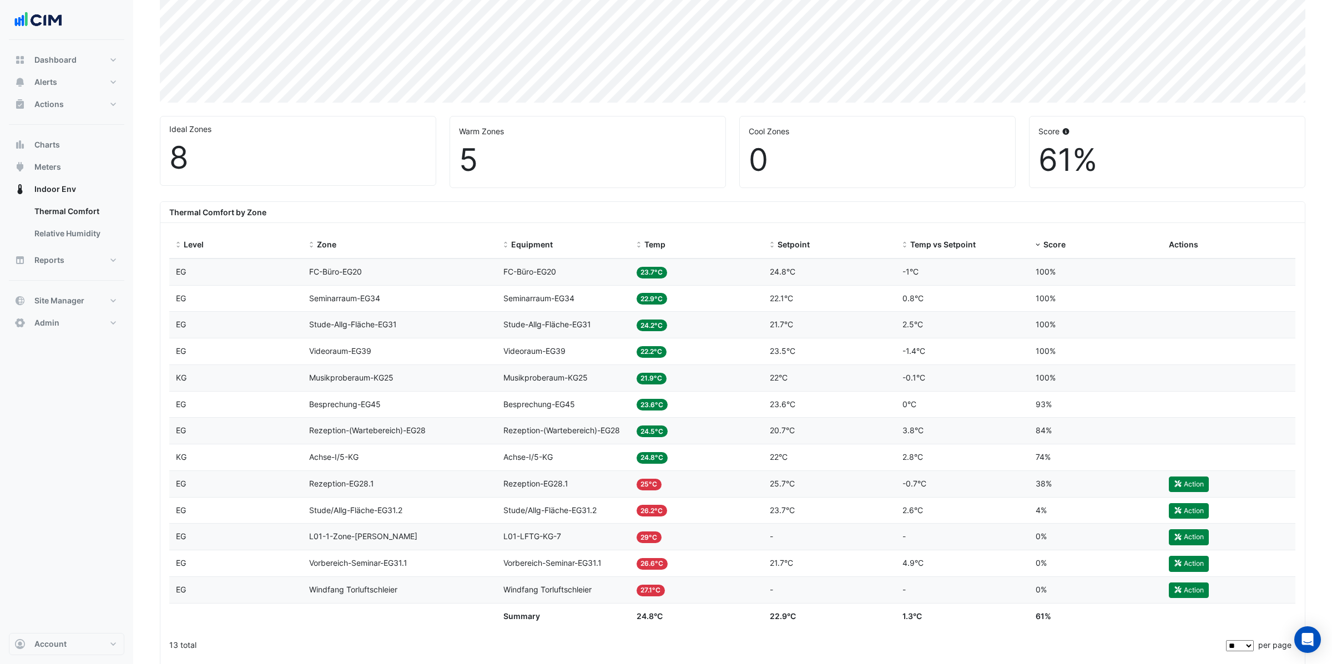
click at [354, 328] on span "Stude-Allg-Fläche-EG31" at bounding box center [353, 324] width 88 height 9
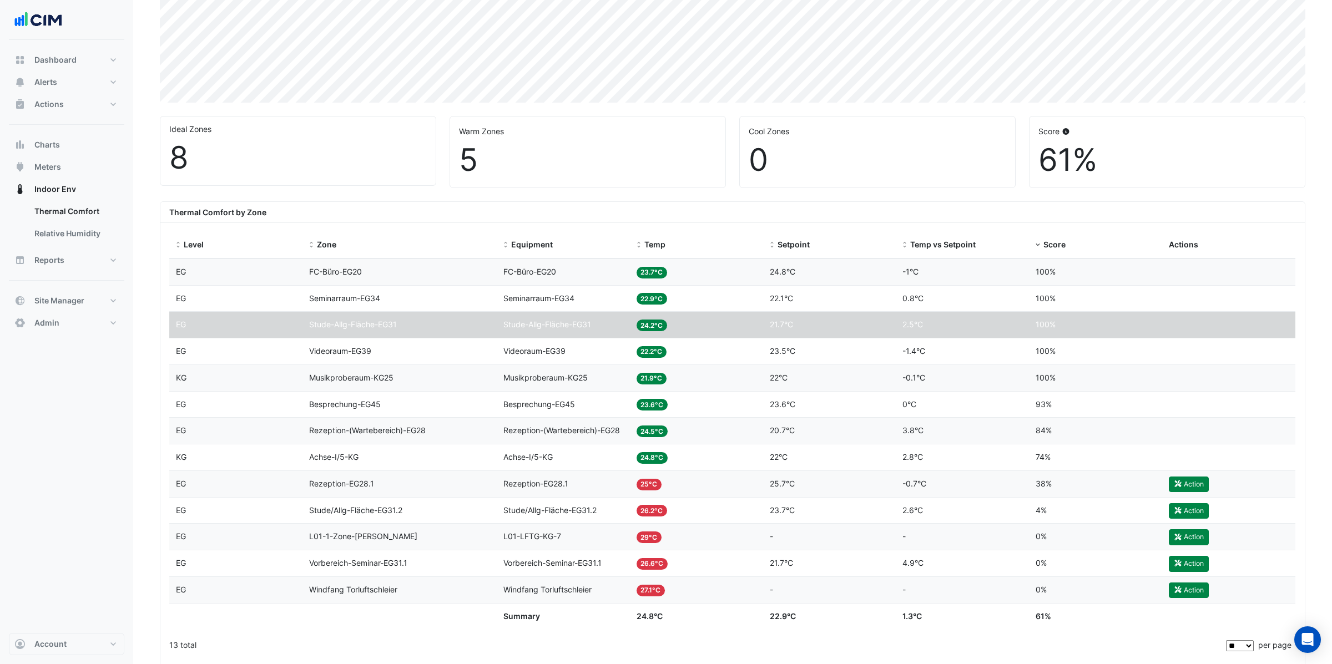
scroll to position [0, 0]
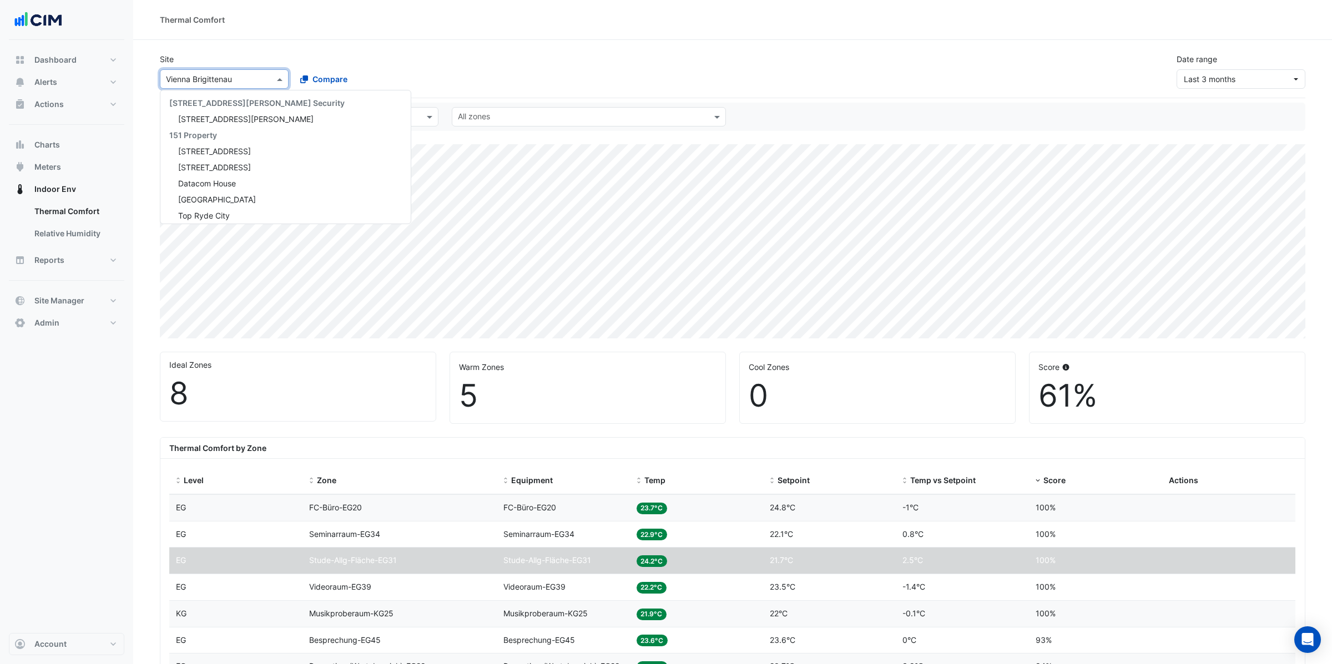
click at [226, 79] on input "text" at bounding box center [213, 80] width 94 height 12
type input "*****"
click at [196, 122] on div "[GEOGRAPHIC_DATA]" at bounding box center [234, 115] width 148 height 16
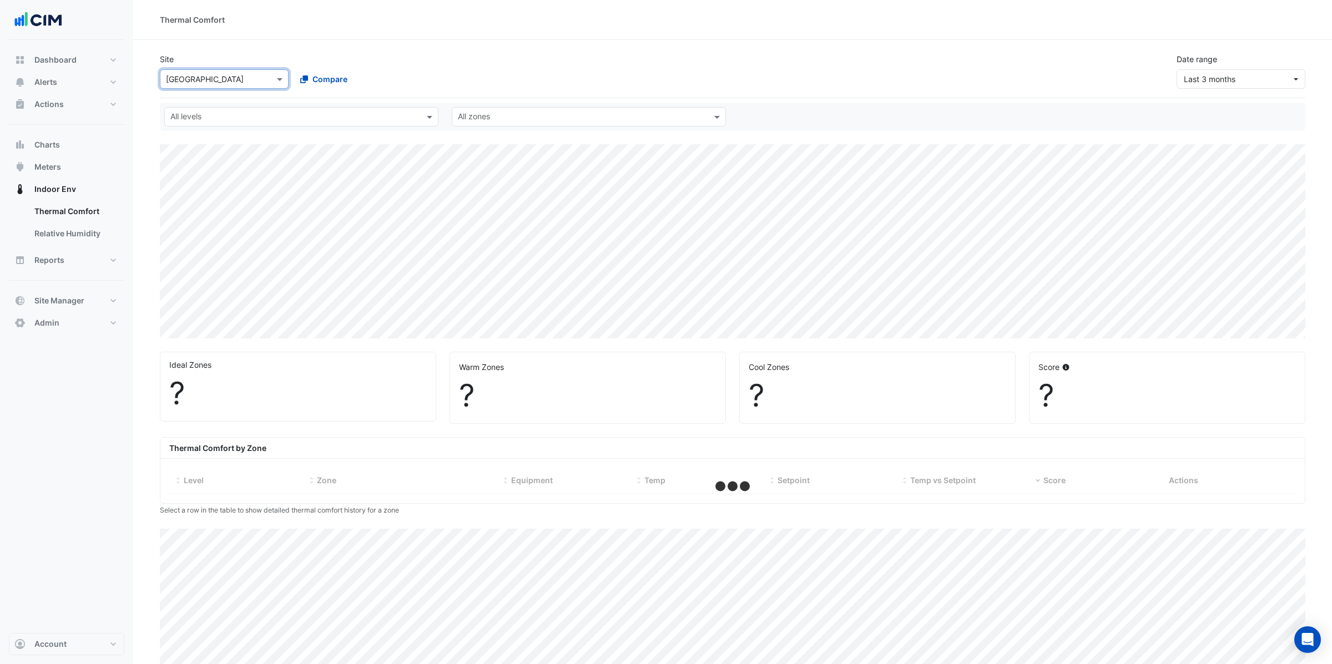
scroll to position [73, 0]
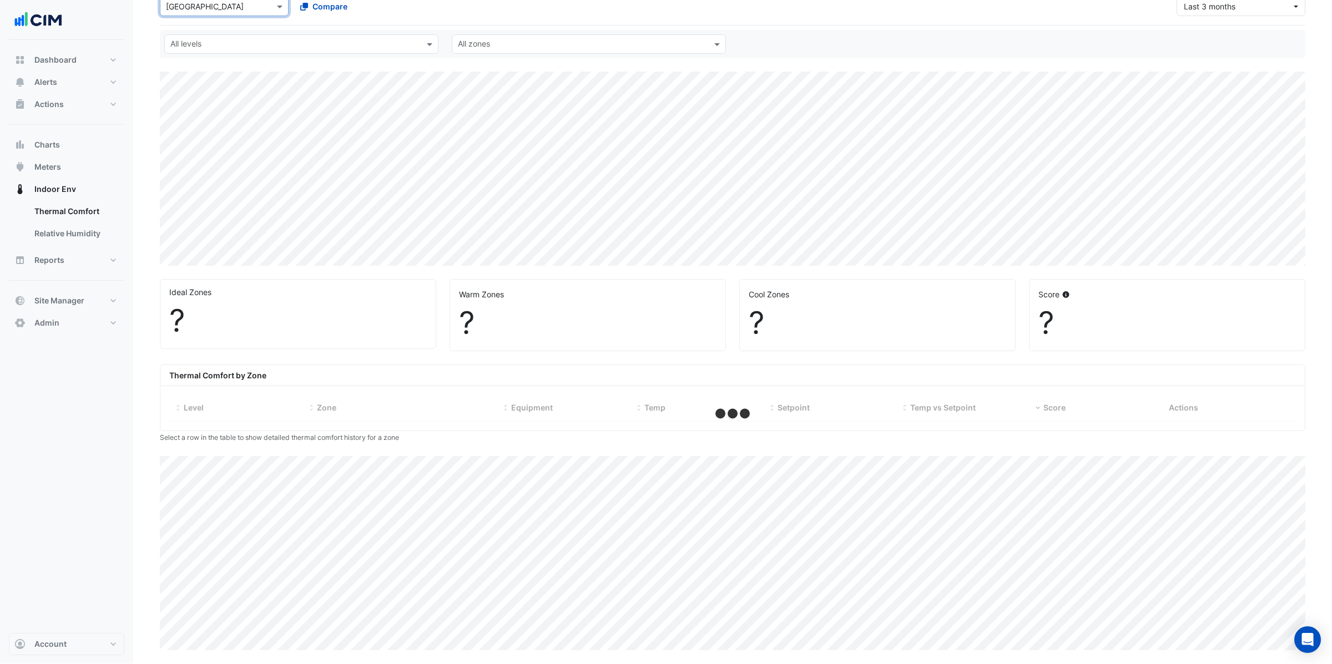
select select "**"
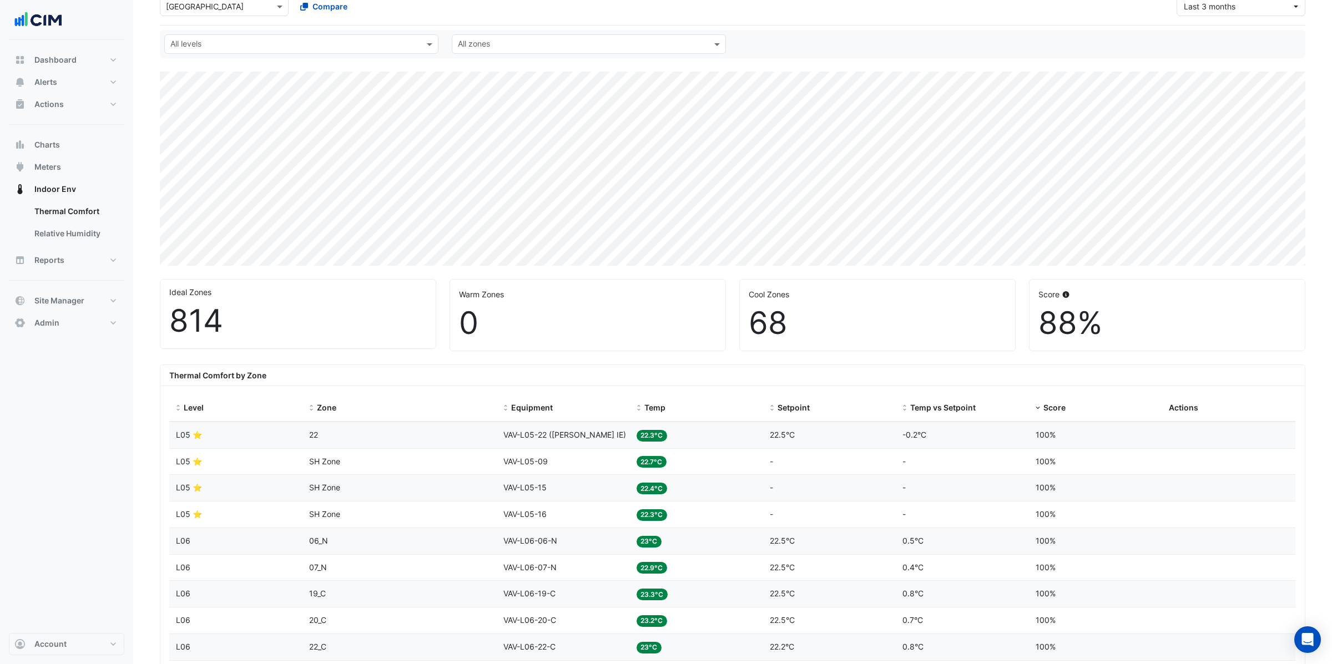
click at [569, 442] on datatable-body-cell "Equipment VAV-L05-22 ([PERSON_NAME] IE)" at bounding box center [563, 435] width 133 height 26
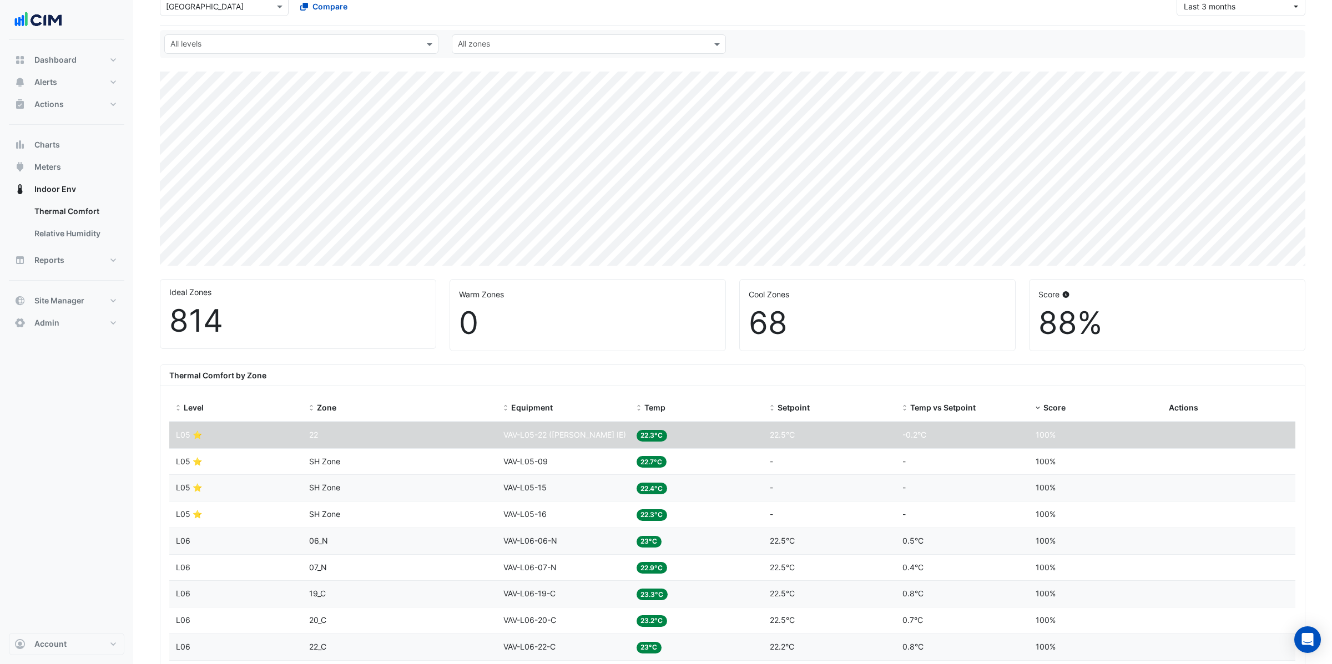
click at [562, 434] on span "VAV-L05-22 ([PERSON_NAME] IE)" at bounding box center [564, 434] width 123 height 9
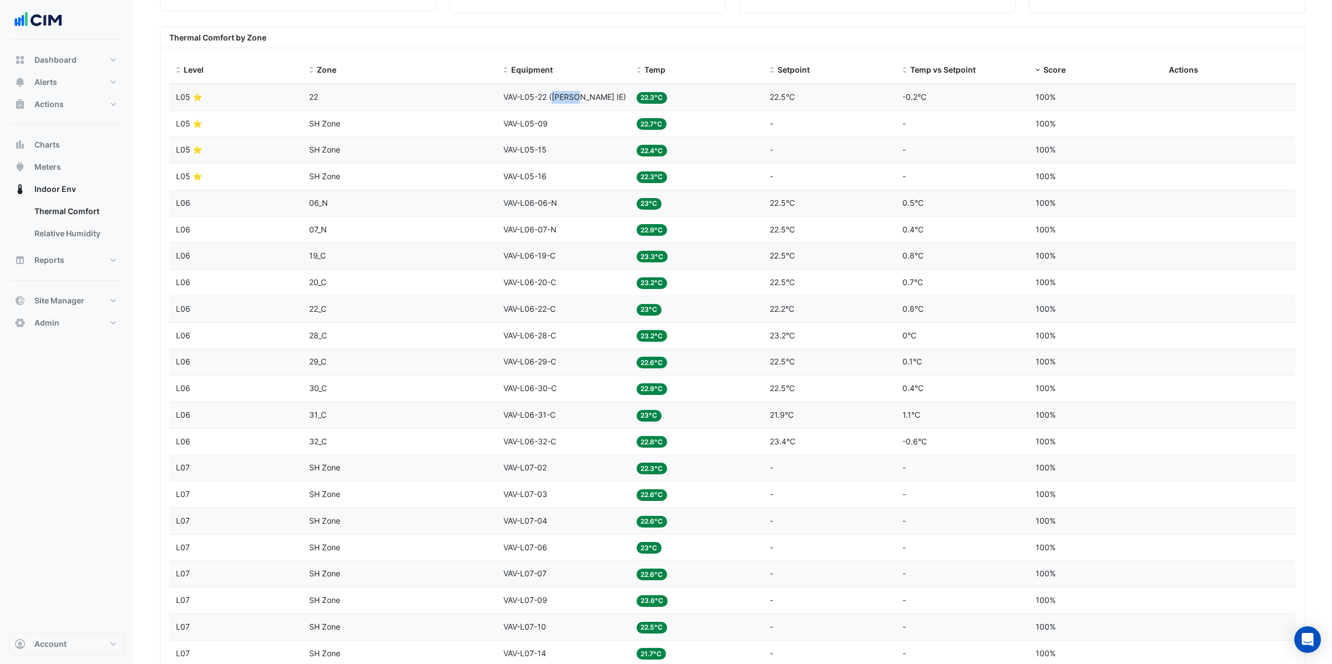
scroll to position [0, 0]
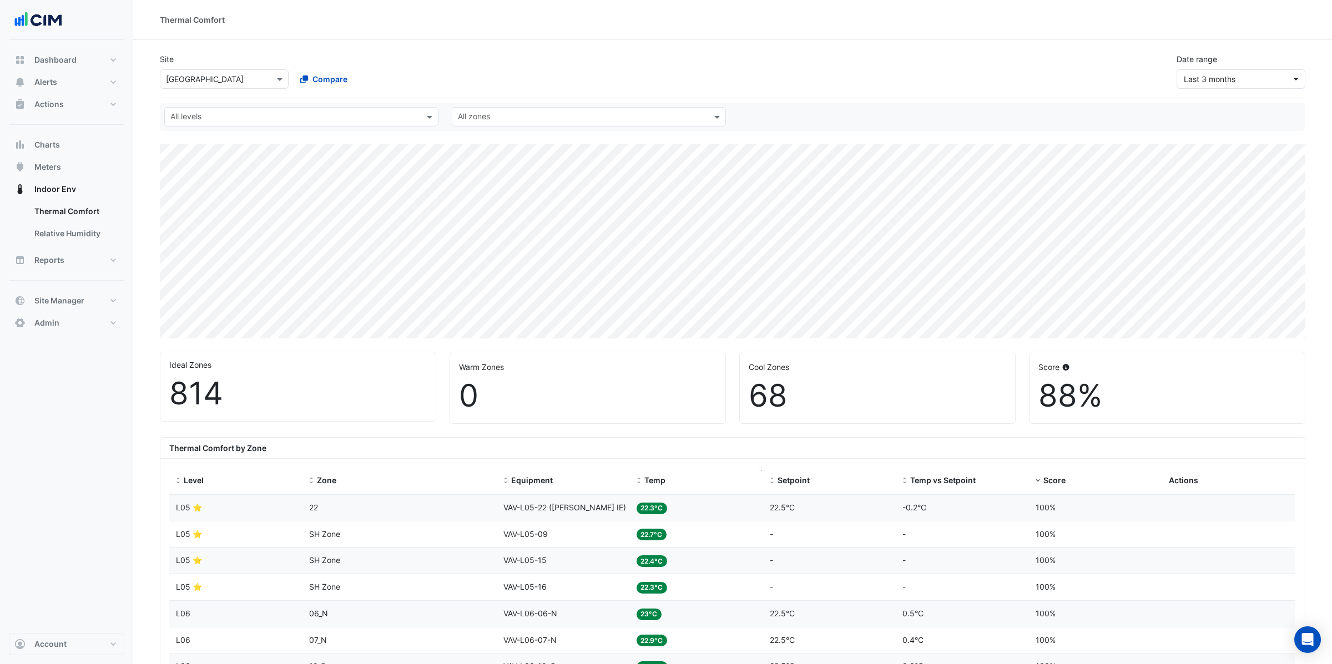
click at [647, 477] on span "Temp" at bounding box center [654, 480] width 21 height 9
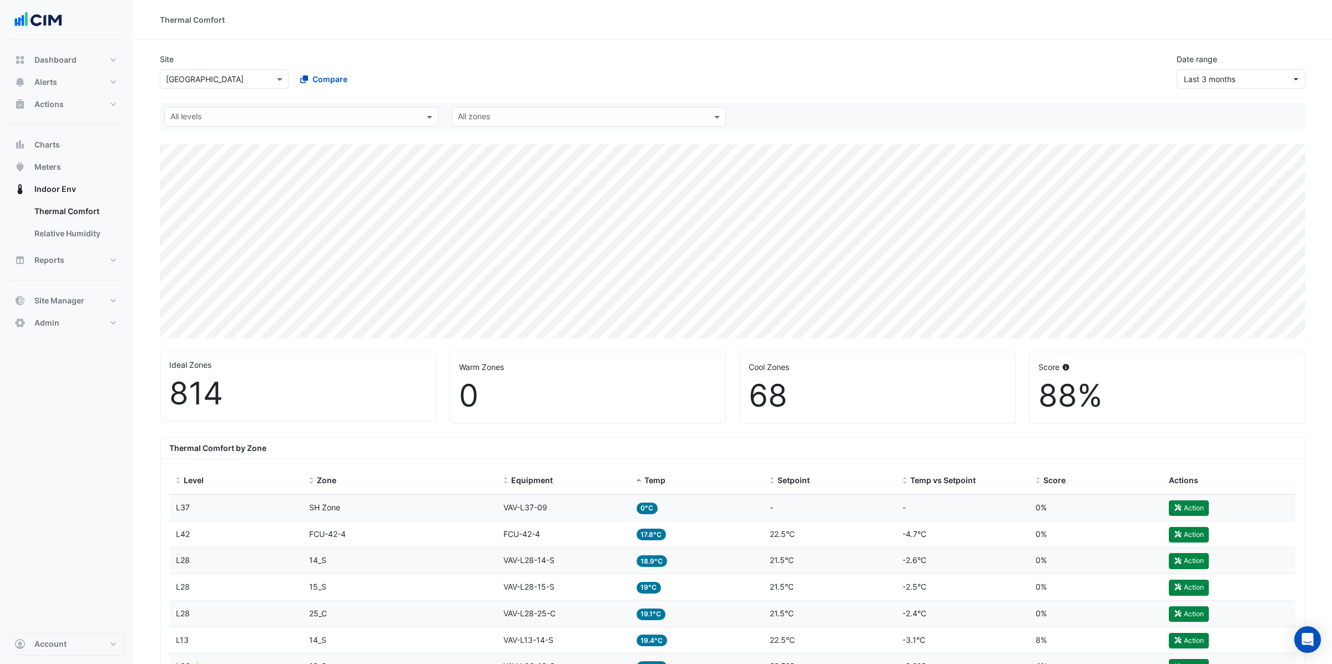
click at [518, 57] on div "Site Select a Site × [GEOGRAPHIC_DATA] Compare Date range Last 3 months" at bounding box center [732, 66] width 1159 height 44
click at [62, 235] on link "Relative Humidity" at bounding box center [75, 233] width 99 height 22
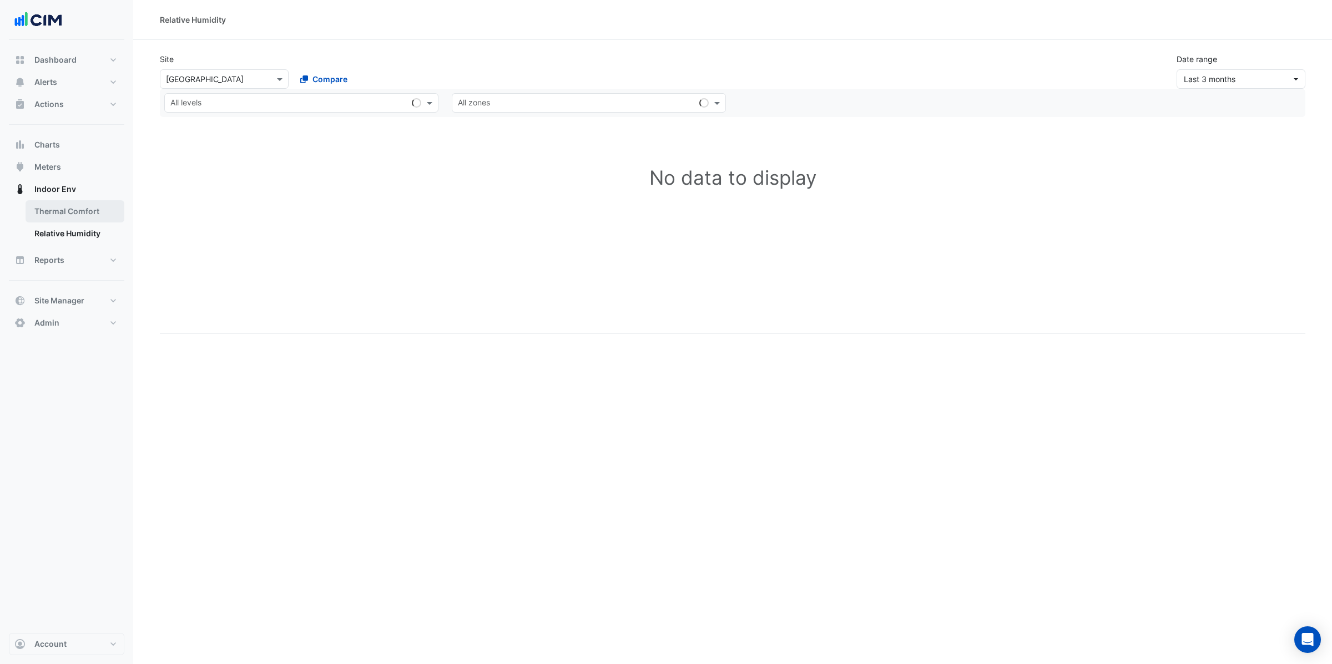
click at [68, 216] on link "Thermal Comfort" at bounding box center [75, 211] width 99 height 22
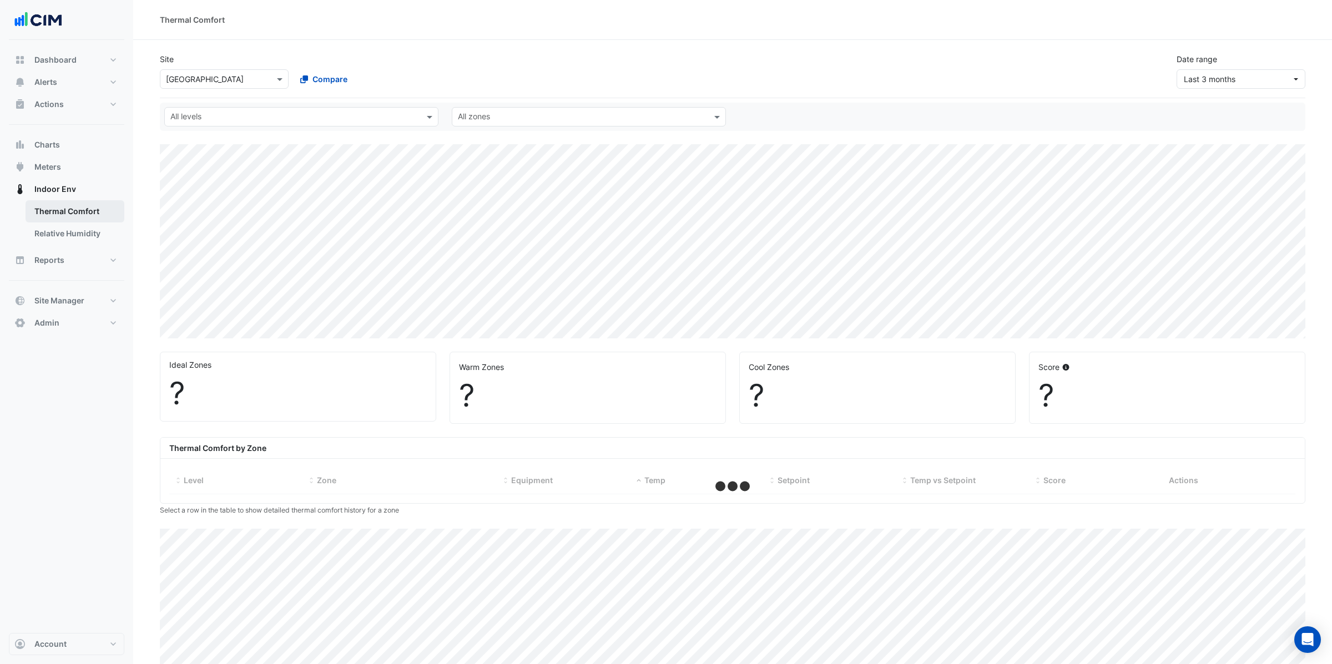
select select "**"
